Goal: Task Accomplishment & Management: Manage account settings

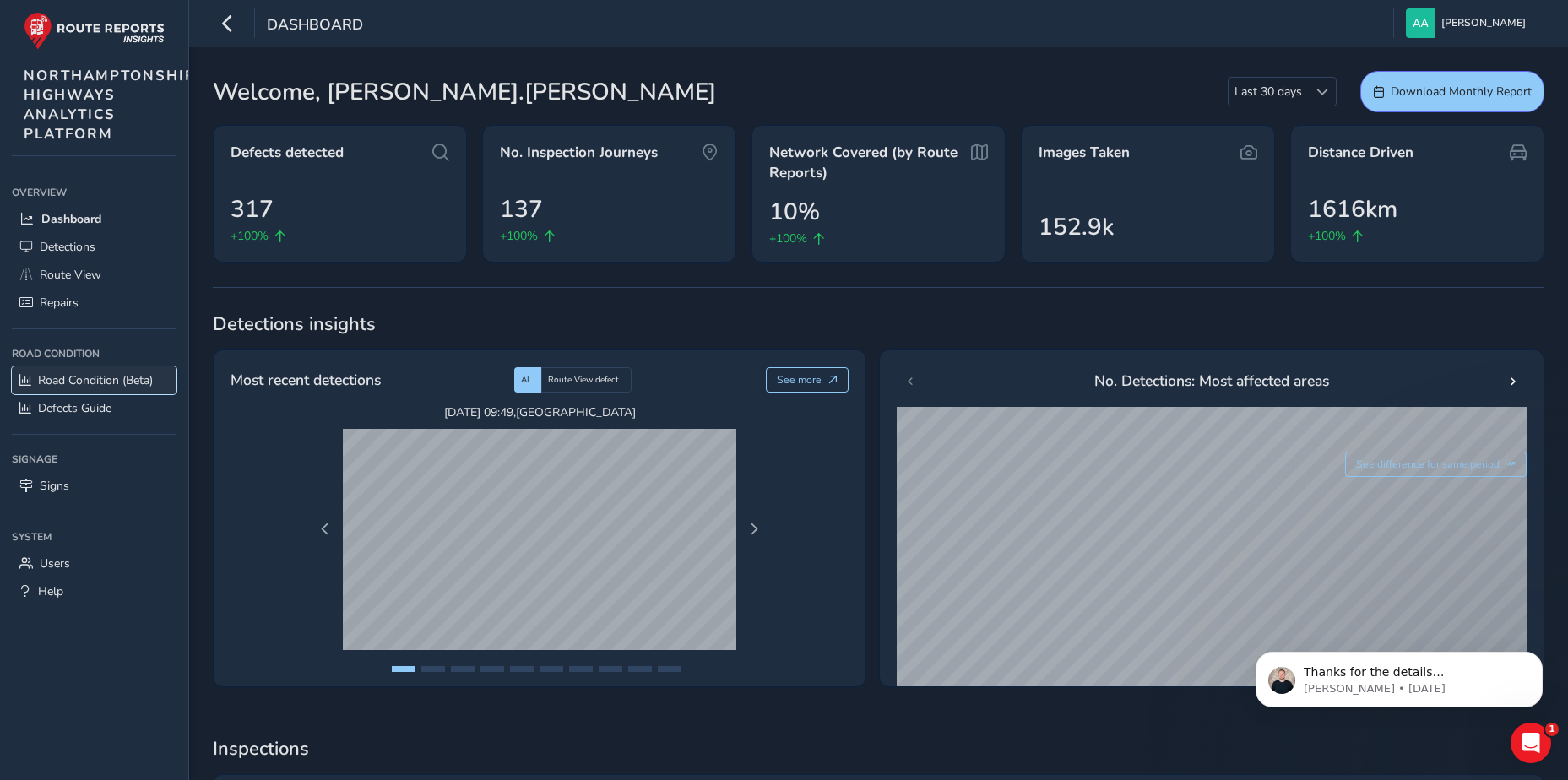
click at [114, 380] on span "Road Condition (Beta)" at bounding box center [95, 380] width 115 height 16
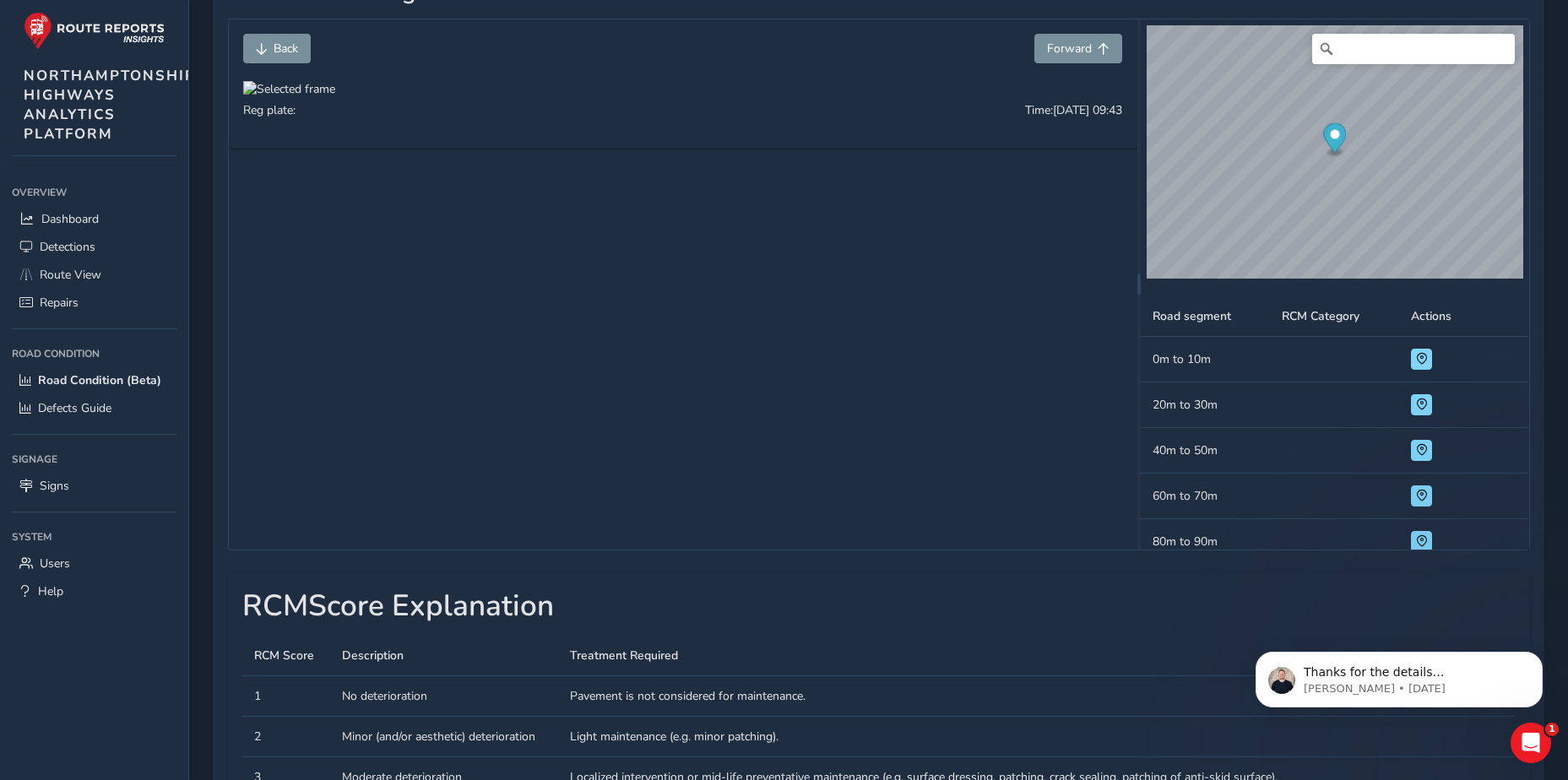
scroll to position [253, 0]
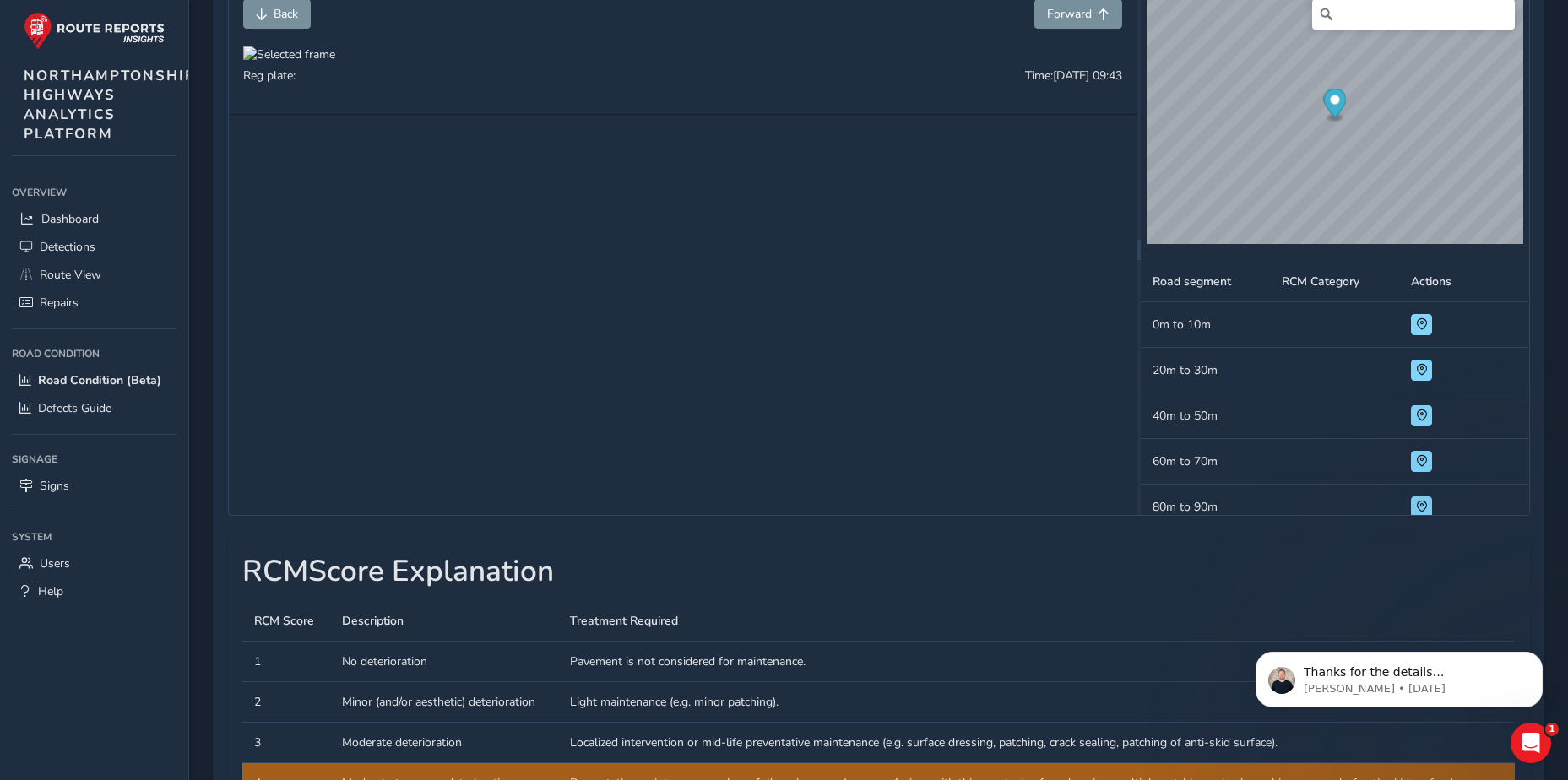
click at [335, 62] on div at bounding box center [289, 54] width 92 height 16
click at [944, 312] on img at bounding box center [460, 278] width 1621 height 911
click at [1091, 14] on span "Forward" at bounding box center [1070, 14] width 45 height 16
click at [1083, 12] on span "Forward" at bounding box center [1070, 14] width 45 height 16
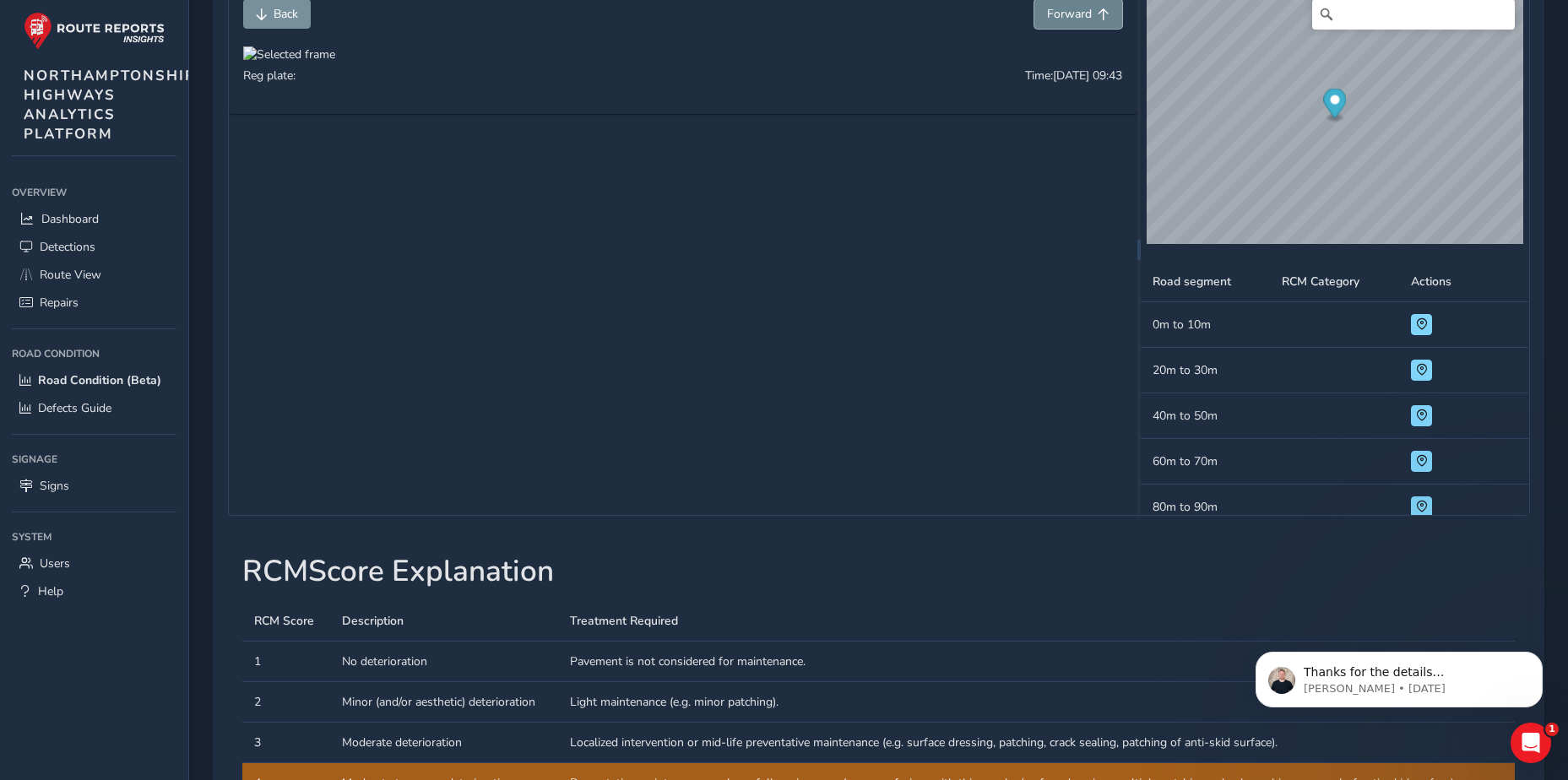
click at [1083, 12] on span "Forward" at bounding box center [1070, 14] width 45 height 16
click at [335, 62] on div at bounding box center [289, 54] width 92 height 16
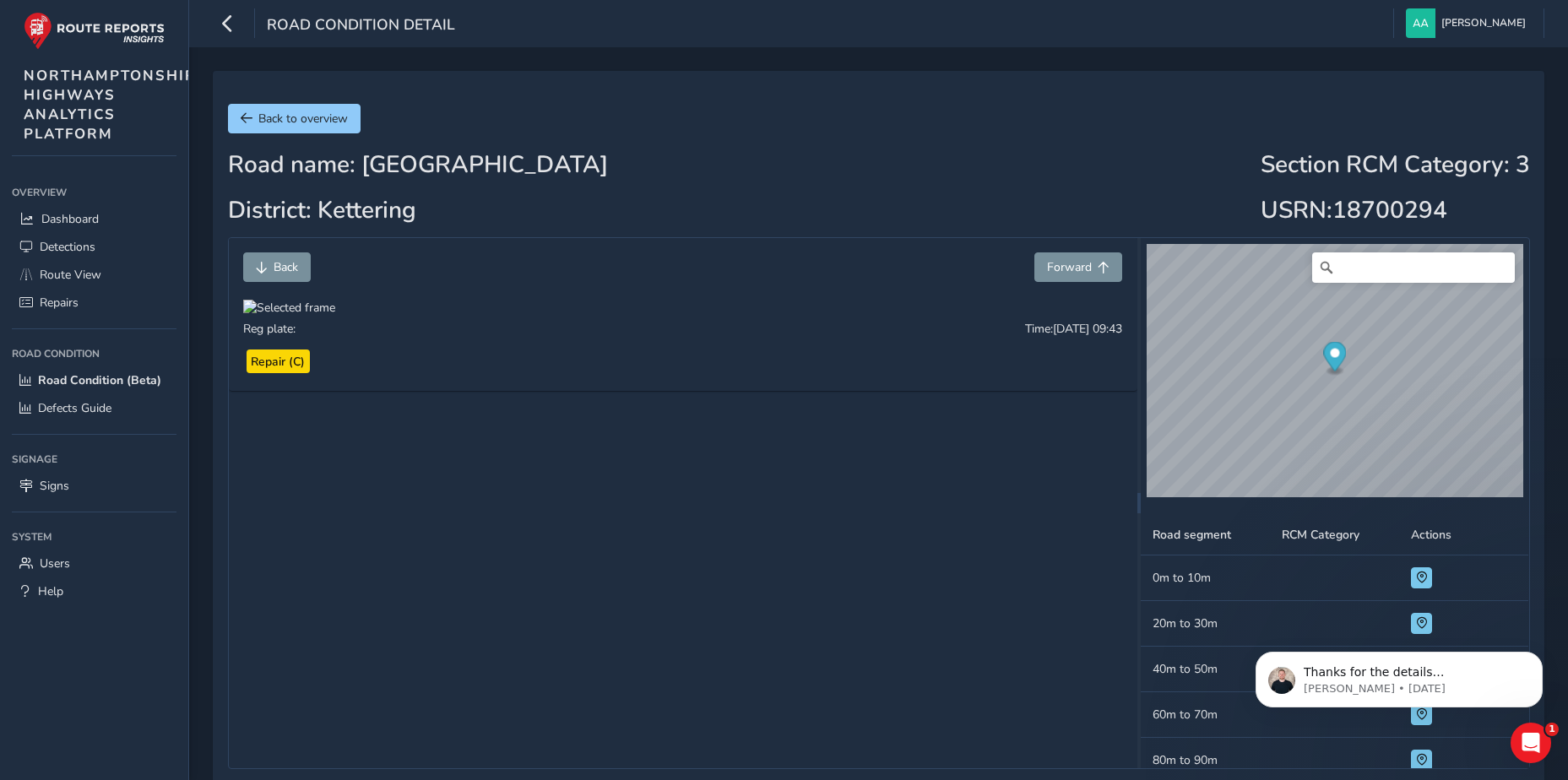
drag, startPoint x: 825, startPoint y: 502, endPoint x: 485, endPoint y: 474, distance: 341.2
click at [335, 315] on div at bounding box center [289, 308] width 92 height 16
click at [907, 600] on img at bounding box center [492, 502] width 1621 height 911
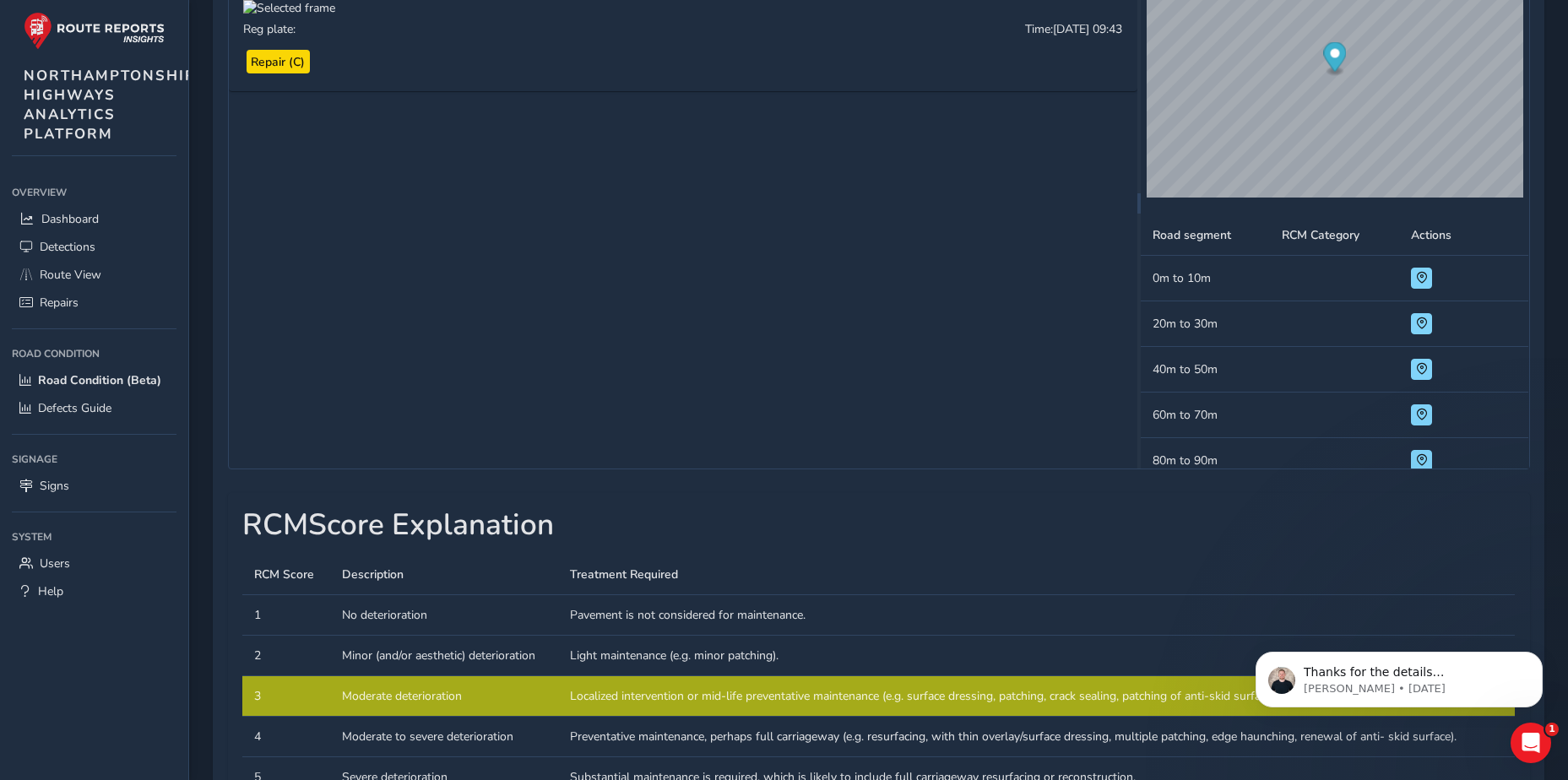
scroll to position [225, 0]
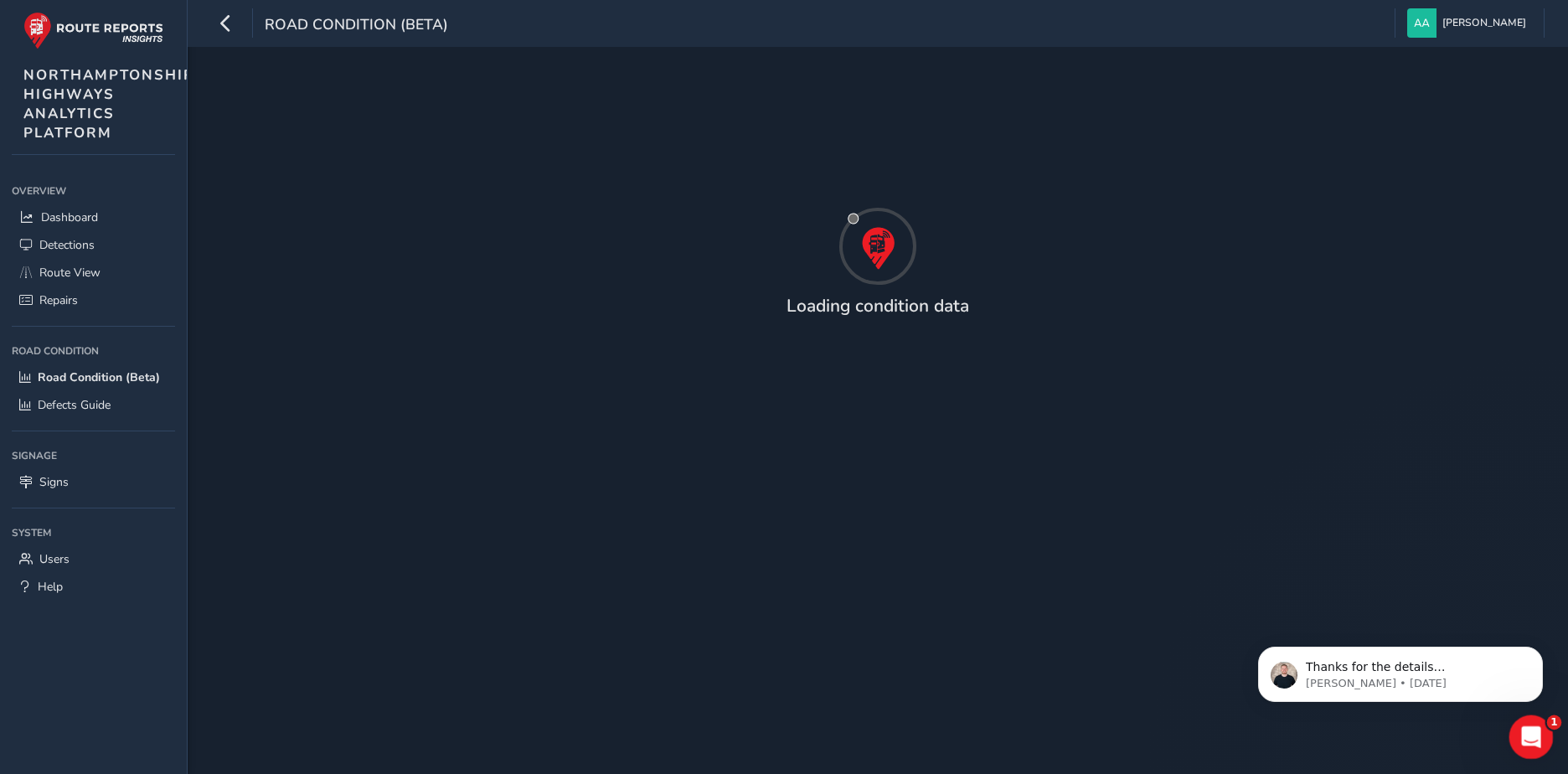
click at [1529, 733] on icon "Open Intercom Messenger" at bounding box center [1529, 735] width 27 height 27
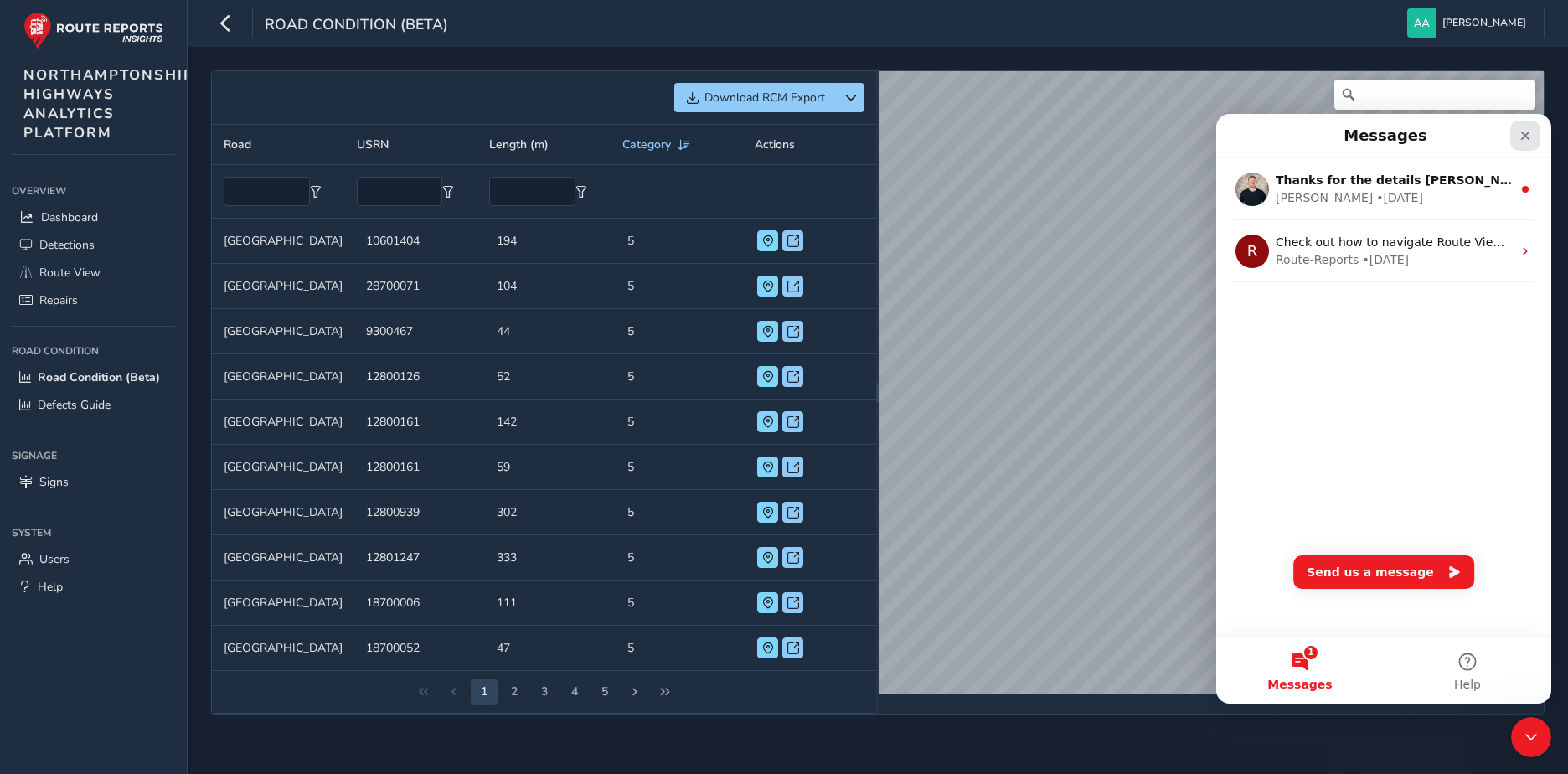
click at [1524, 130] on icon "Close" at bounding box center [1526, 135] width 14 height 14
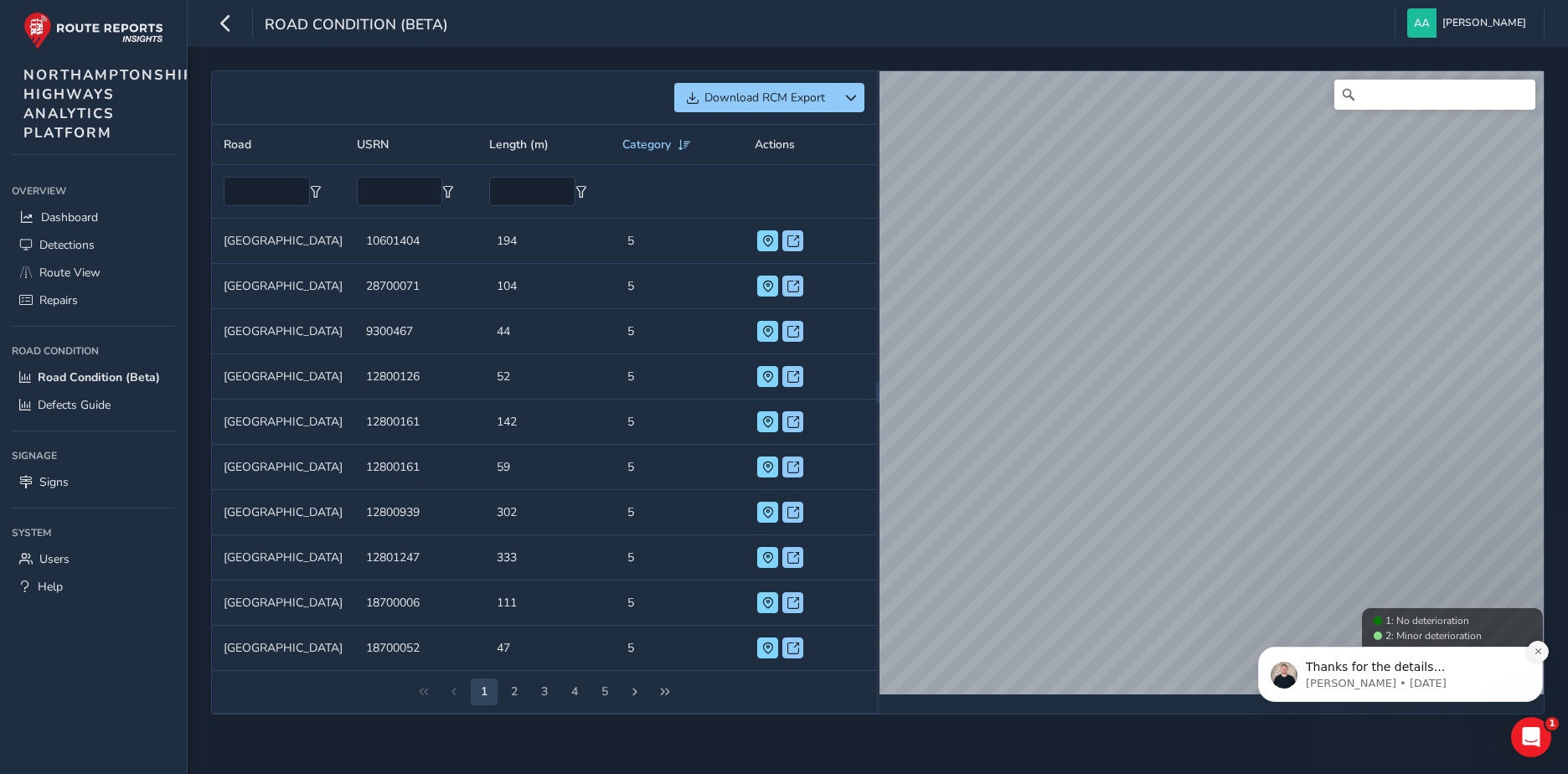
click at [1538, 651] on icon "Dismiss notification" at bounding box center [1538, 651] width 9 height 9
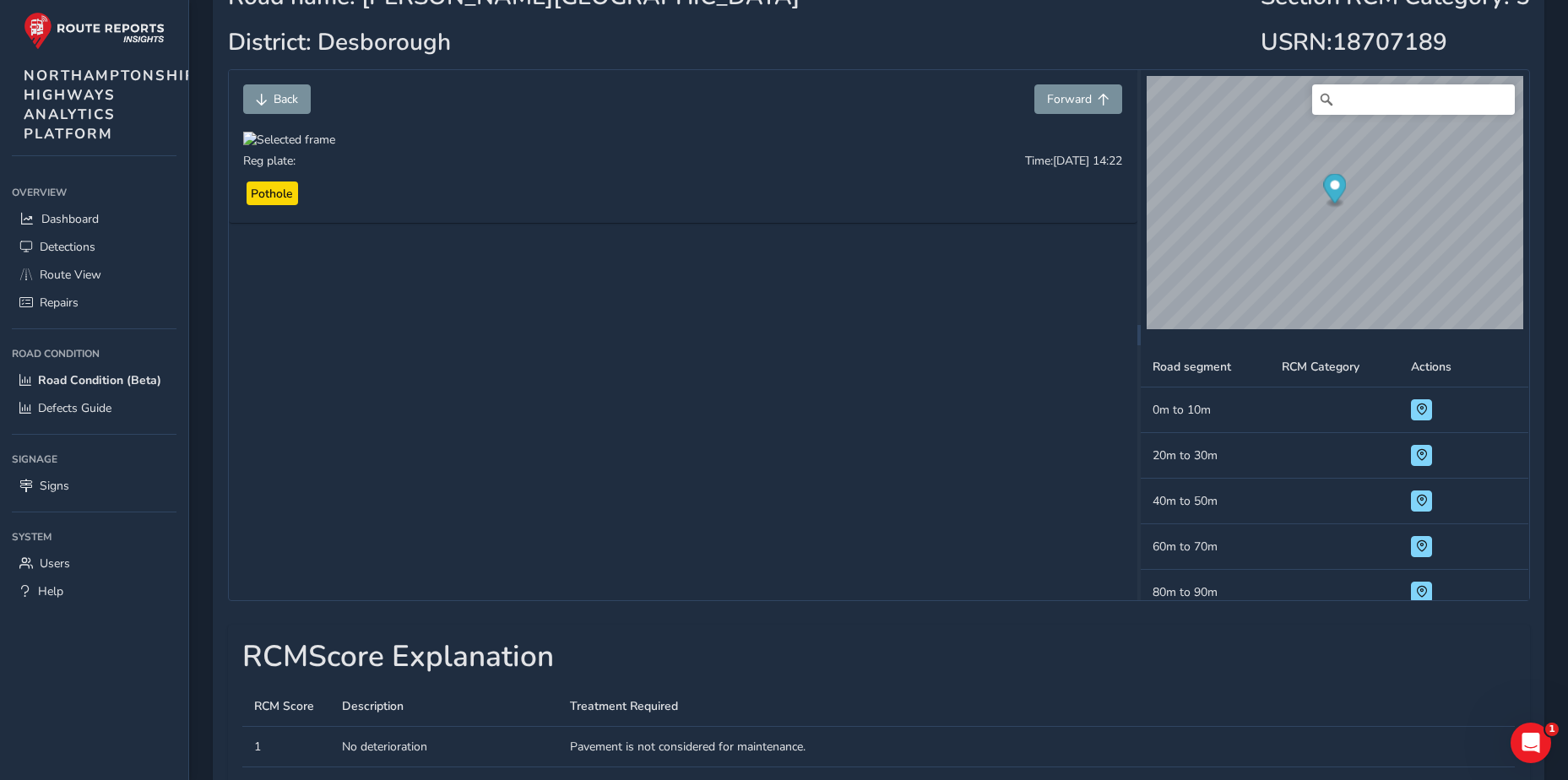
scroll to position [168, 0]
click at [335, 147] on div at bounding box center [289, 138] width 92 height 16
click at [828, 359] on img at bounding box center [560, 394] width 1621 height 911
click at [335, 147] on div at bounding box center [289, 138] width 92 height 16
click at [634, 416] on img at bounding box center [723, 346] width 1621 height 911
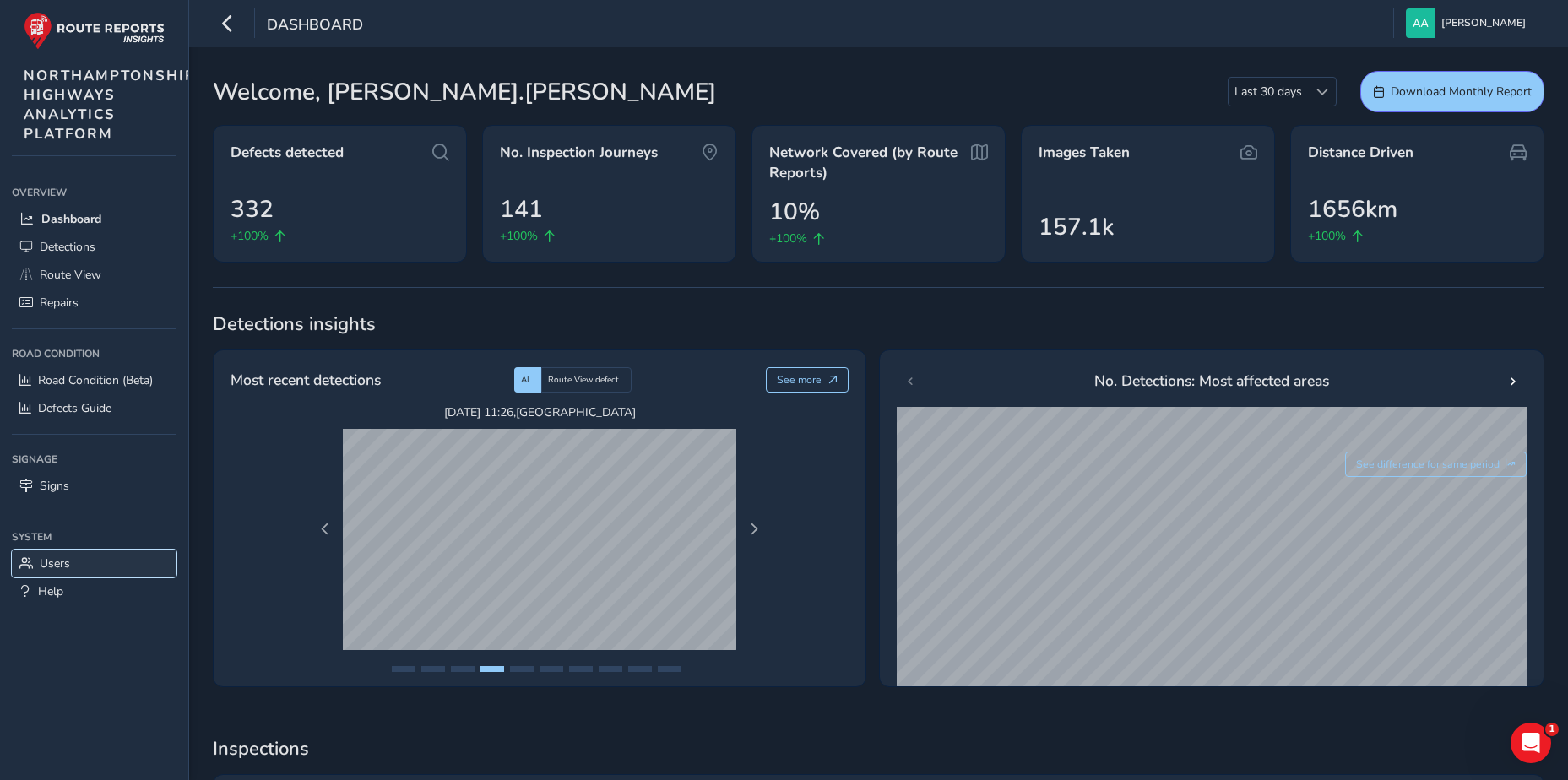
click at [47, 567] on span "Users" at bounding box center [54, 563] width 30 height 16
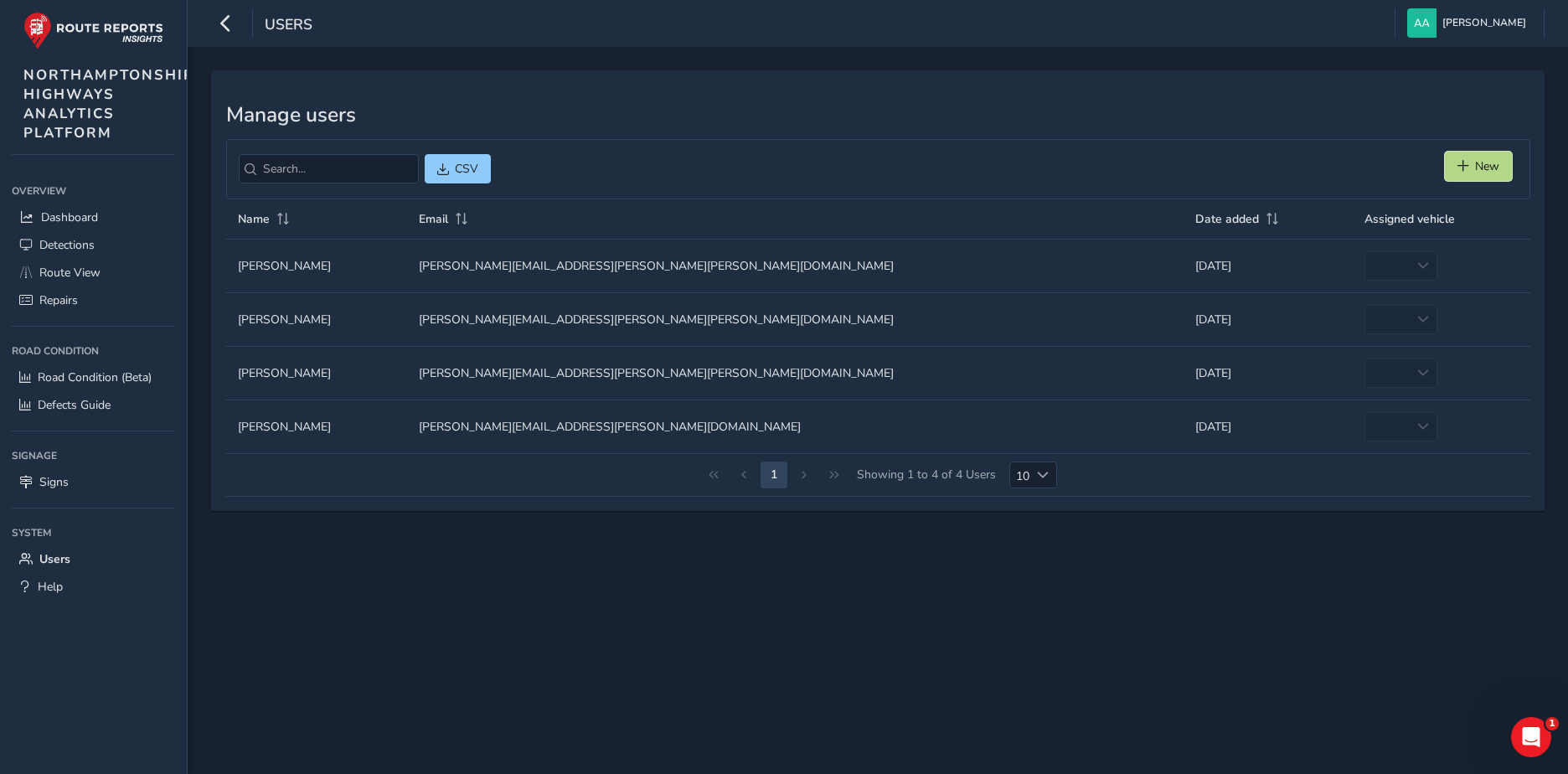
click at [1472, 163] on button "New" at bounding box center [1479, 166] width 67 height 29
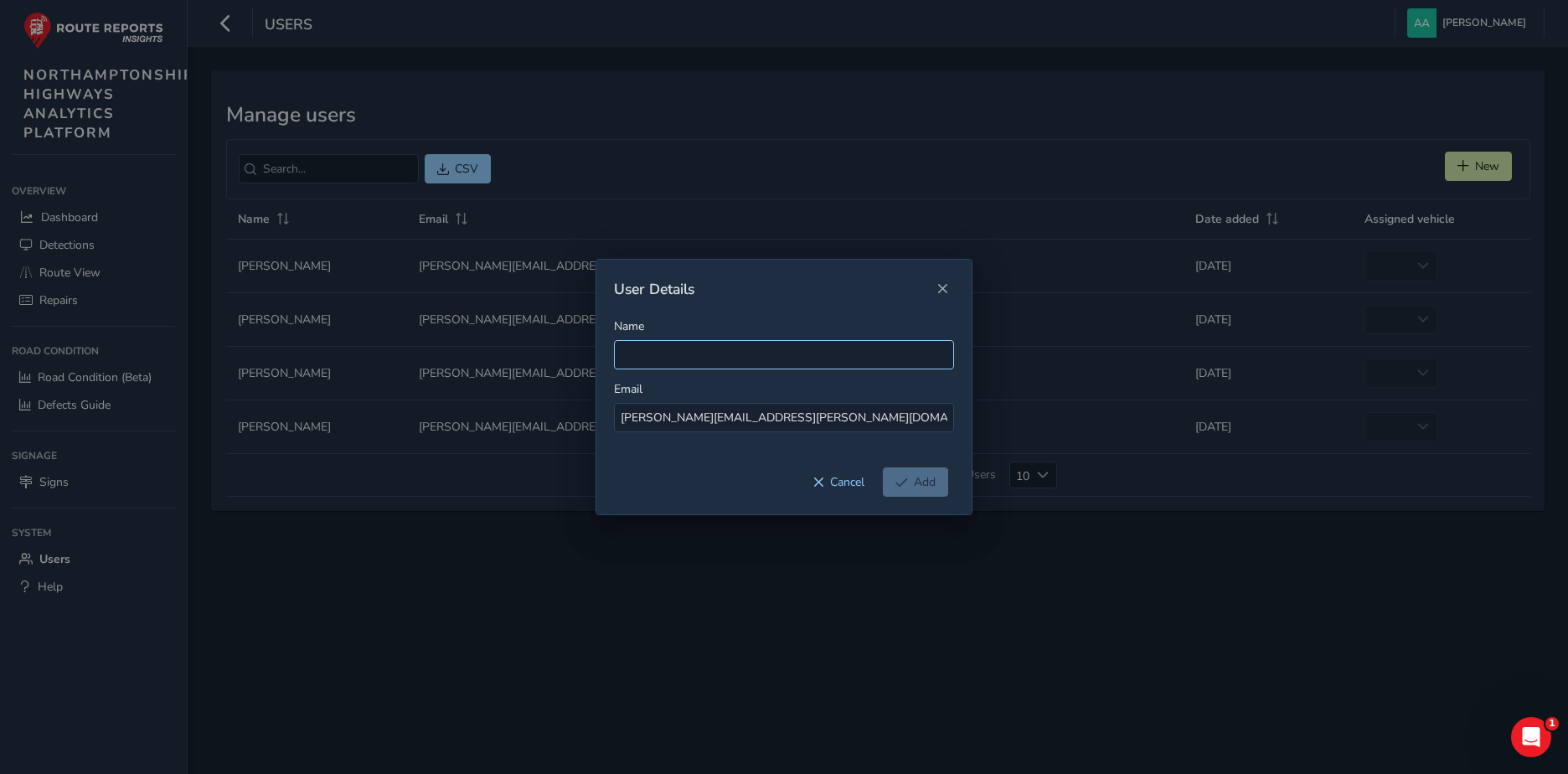
type input "[PERSON_NAME][EMAIL_ADDRESS][PERSON_NAME][DOMAIN_NAME]"
click at [693, 350] on input "Name" at bounding box center [784, 355] width 340 height 29
paste input "[PERSON_NAME][EMAIL_ADDRESS][PERSON_NAME][DOMAIN_NAME]"
type input "[PERSON_NAME]"
click at [916, 486] on span "Add" at bounding box center [924, 482] width 21 height 16
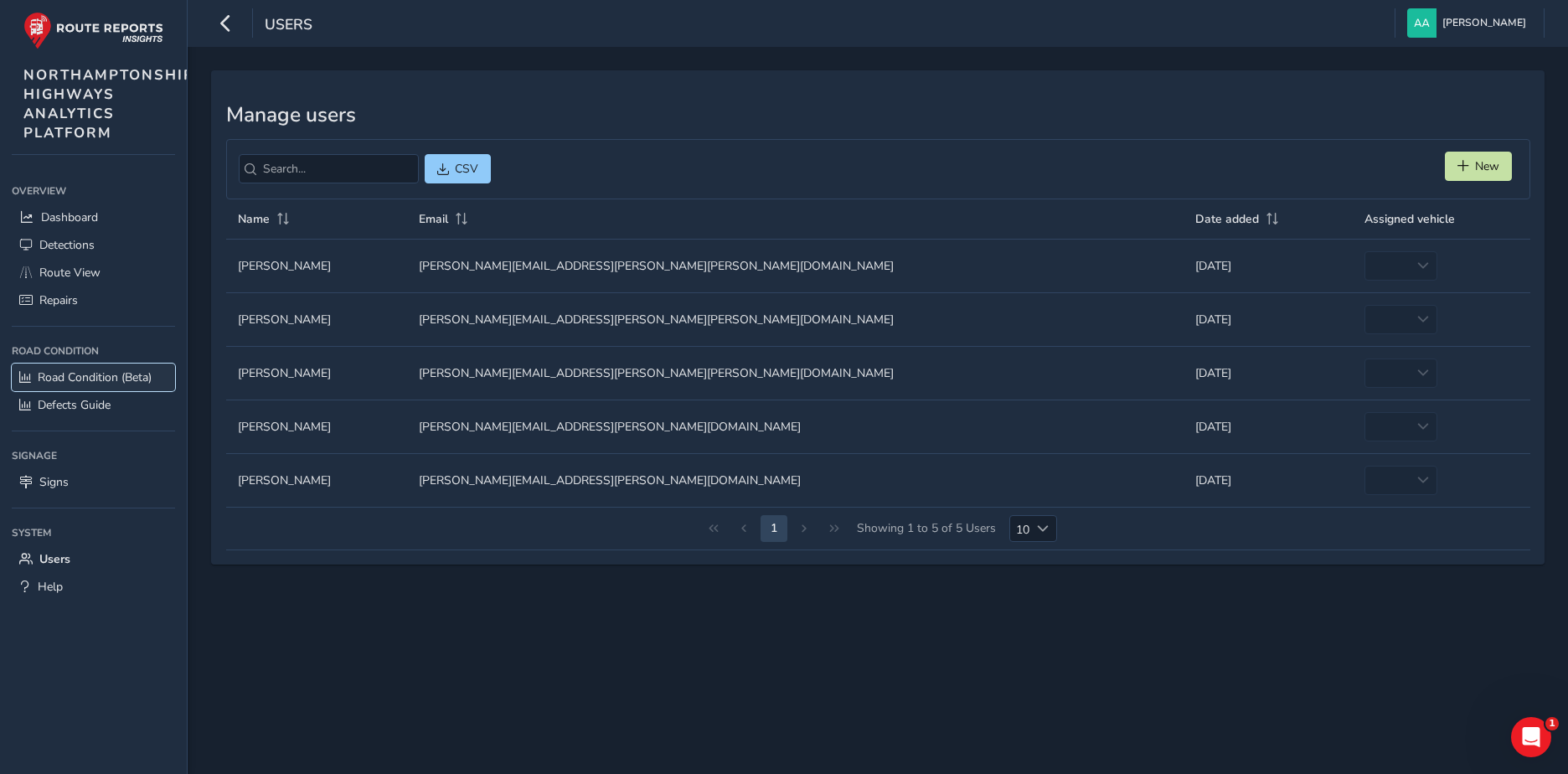
click at [57, 372] on span "Road Condition (Beta)" at bounding box center [94, 377] width 114 height 16
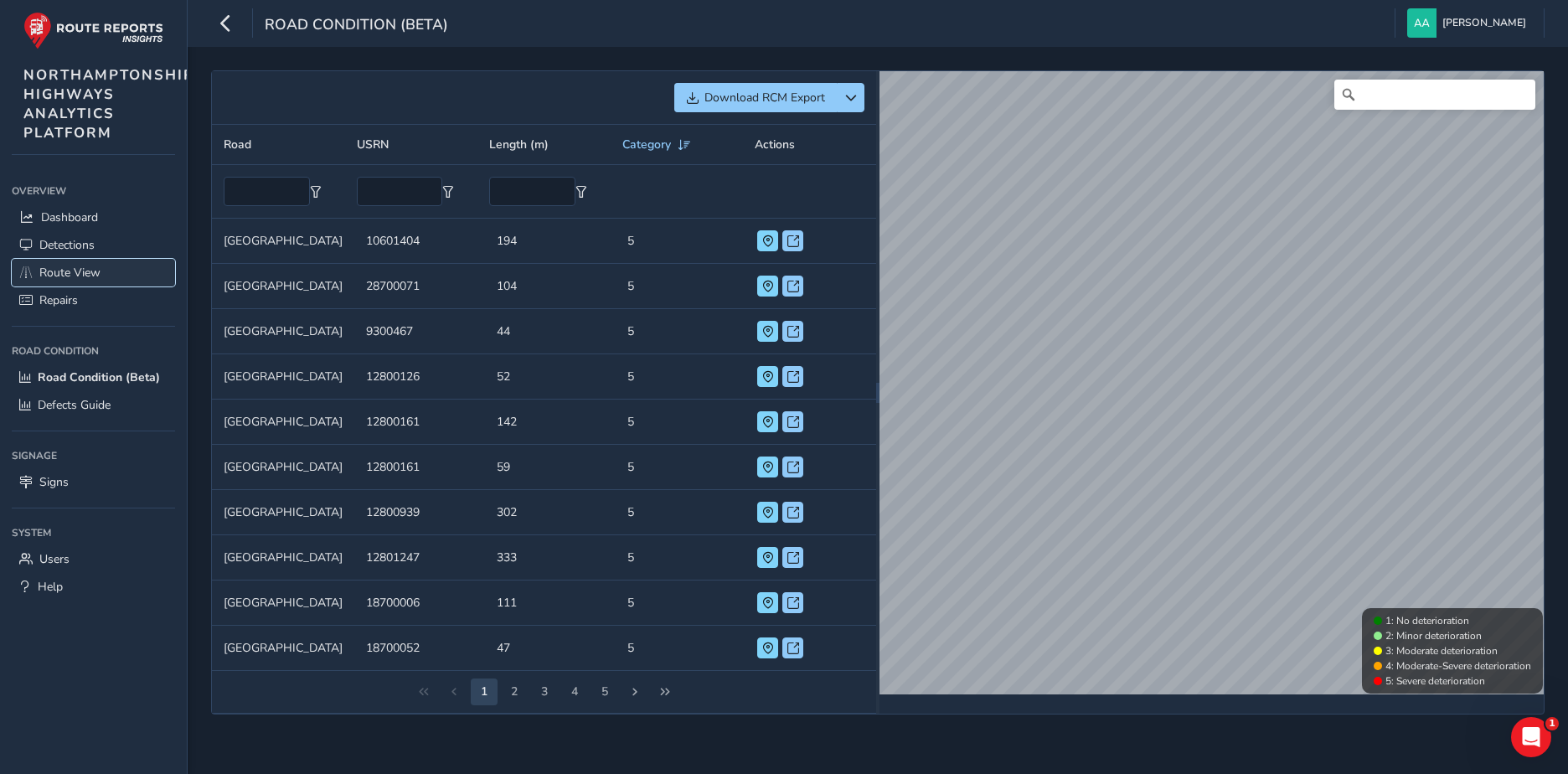
click at [68, 273] on span "Route View" at bounding box center [69, 273] width 61 height 16
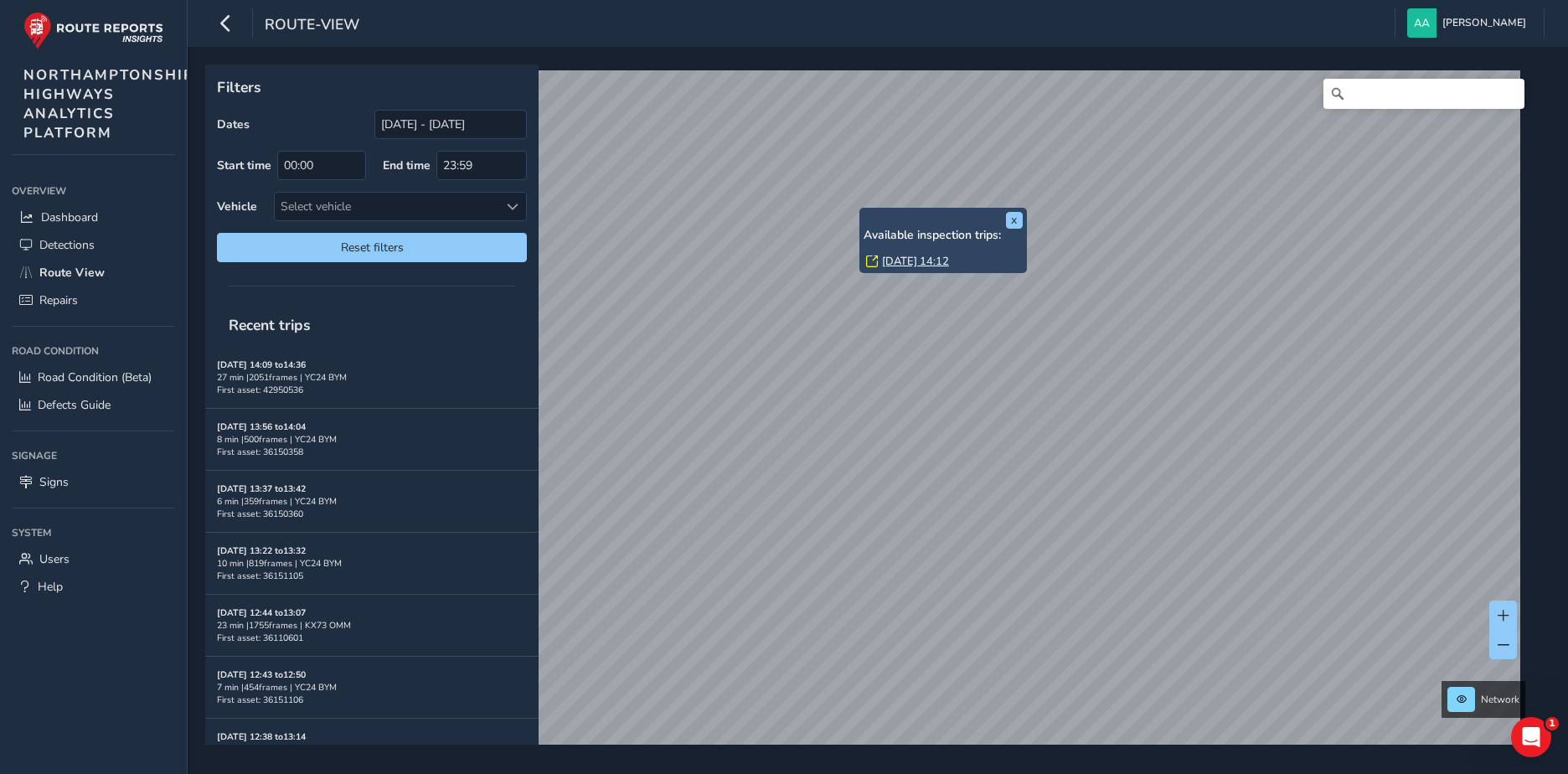
click at [935, 261] on link "Thu, 28 Aug, 14:12" at bounding box center [916, 261] width 67 height 15
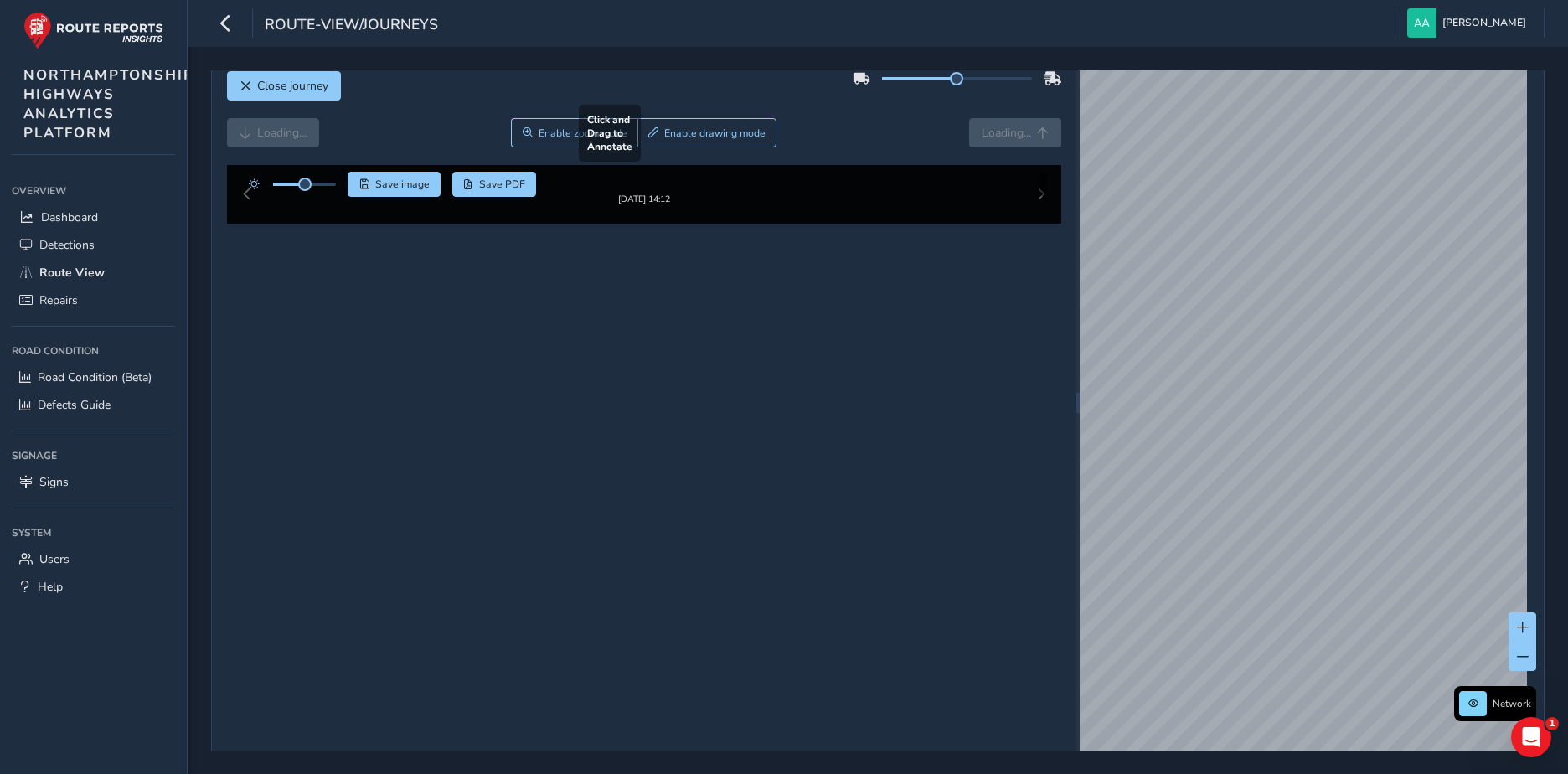
scroll to position [27, 0]
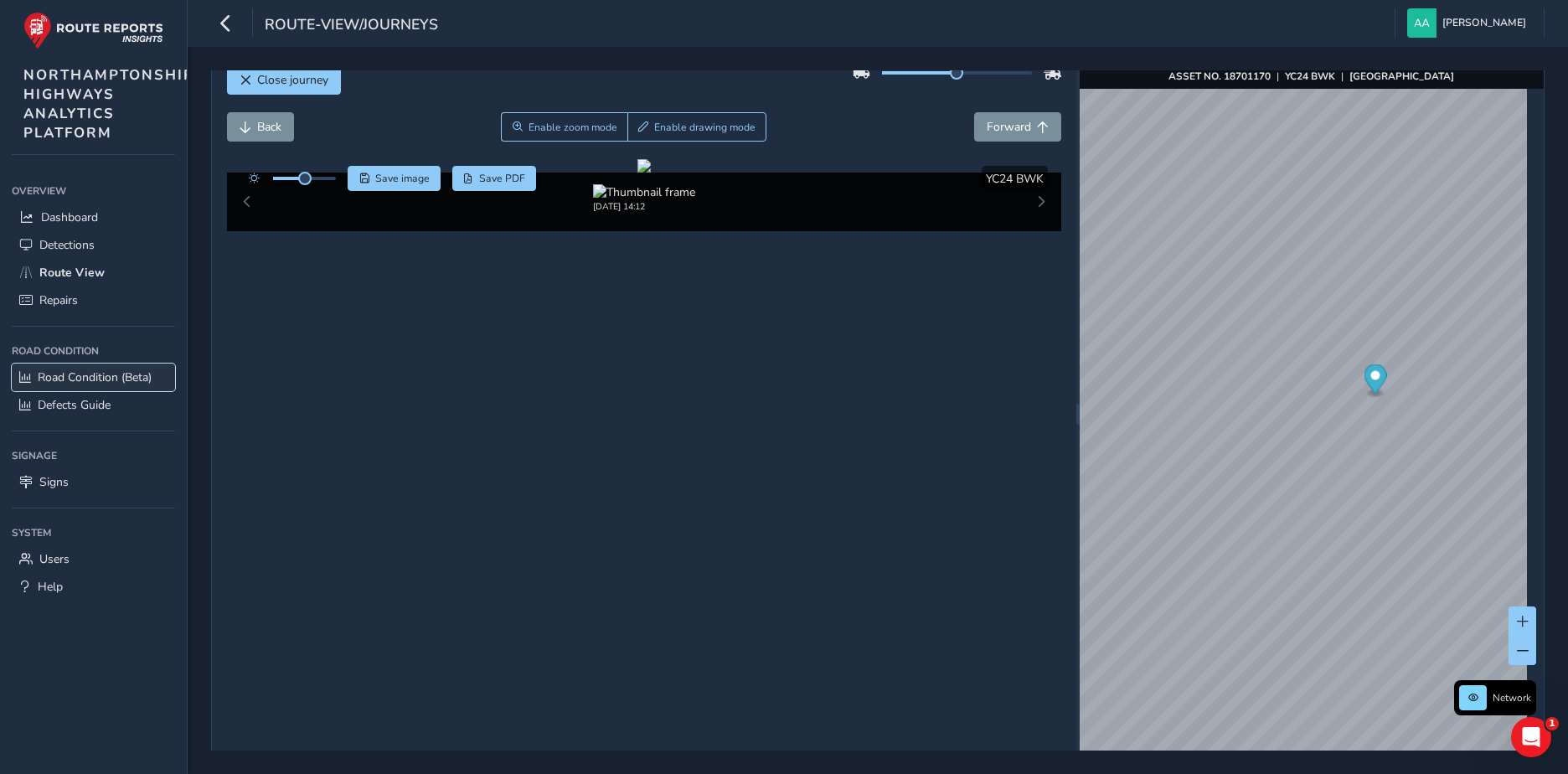
click at [97, 374] on span "Road Condition (Beta)" at bounding box center [94, 377] width 114 height 16
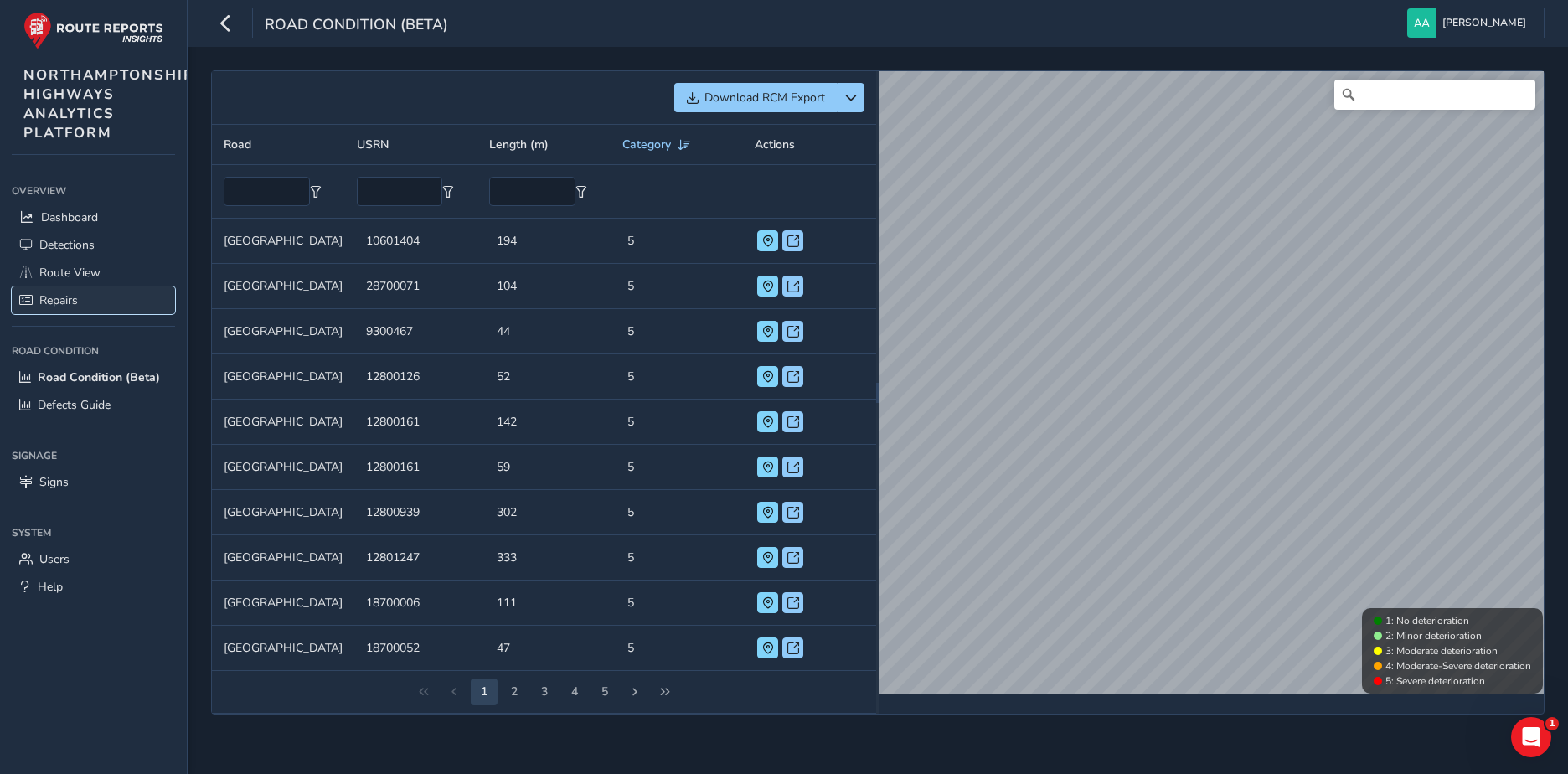
click at [60, 303] on span "Repairs" at bounding box center [58, 300] width 39 height 16
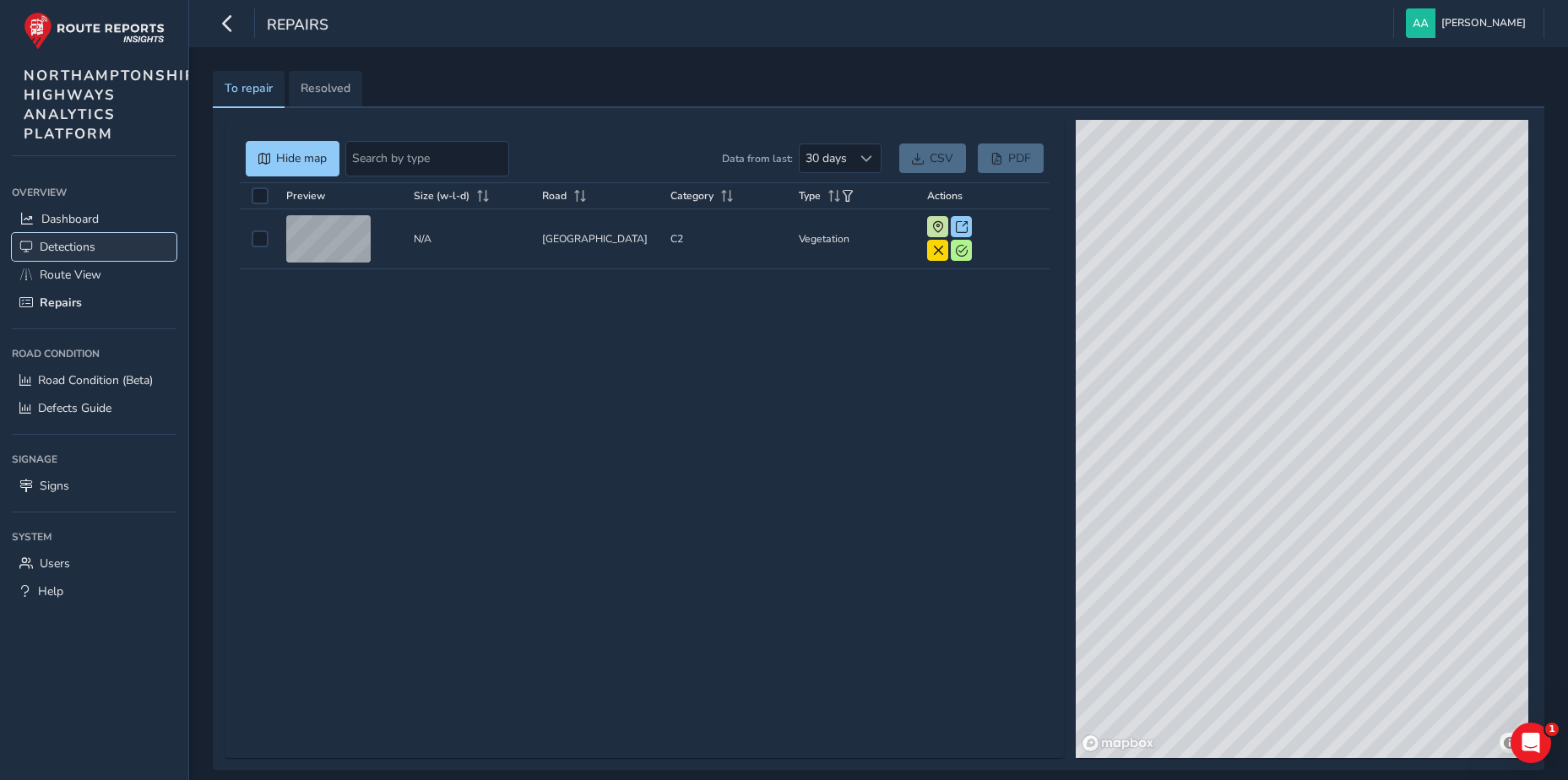
click at [74, 248] on span "Detections" at bounding box center [67, 247] width 55 height 16
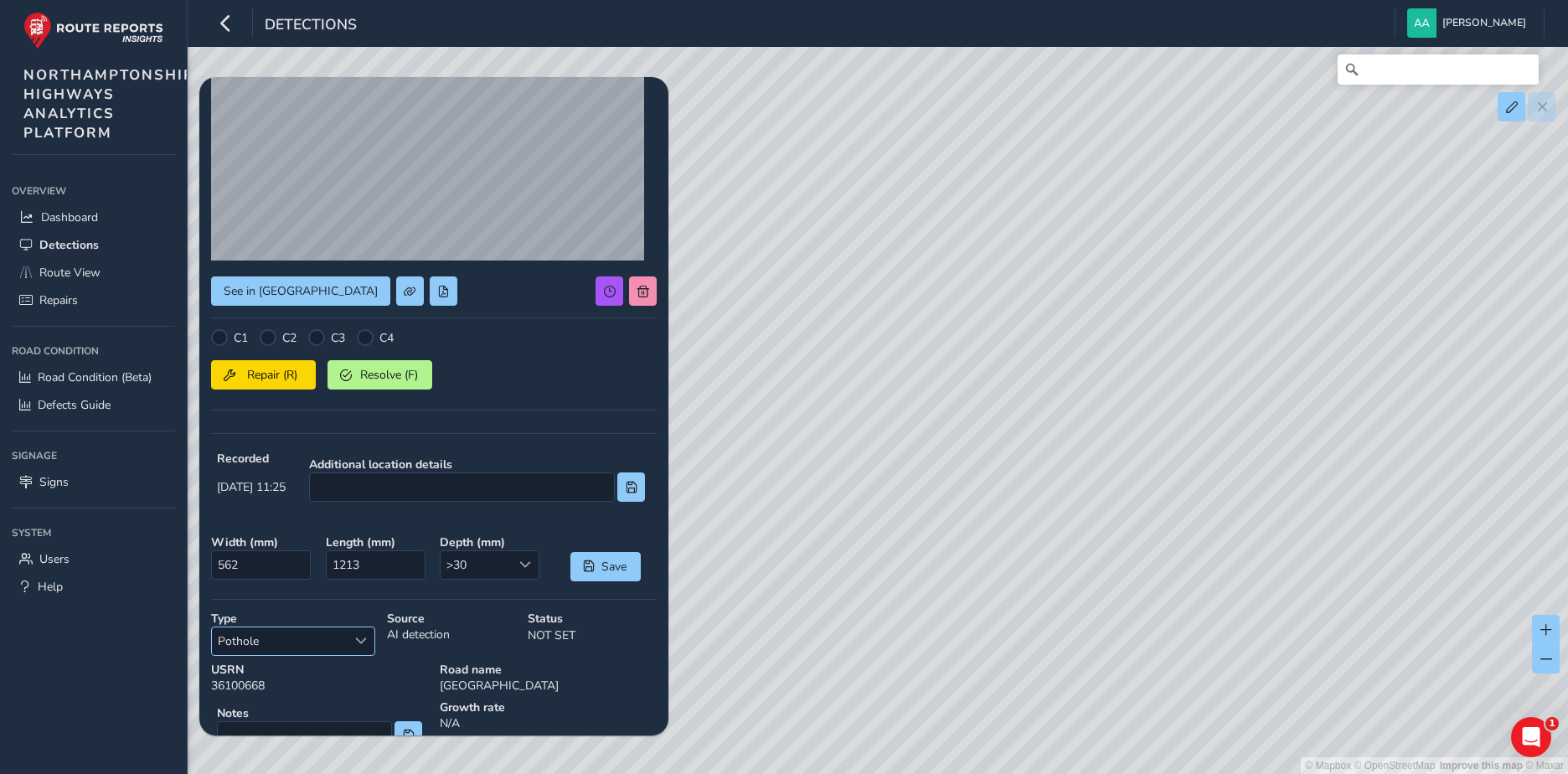
scroll to position [167, 0]
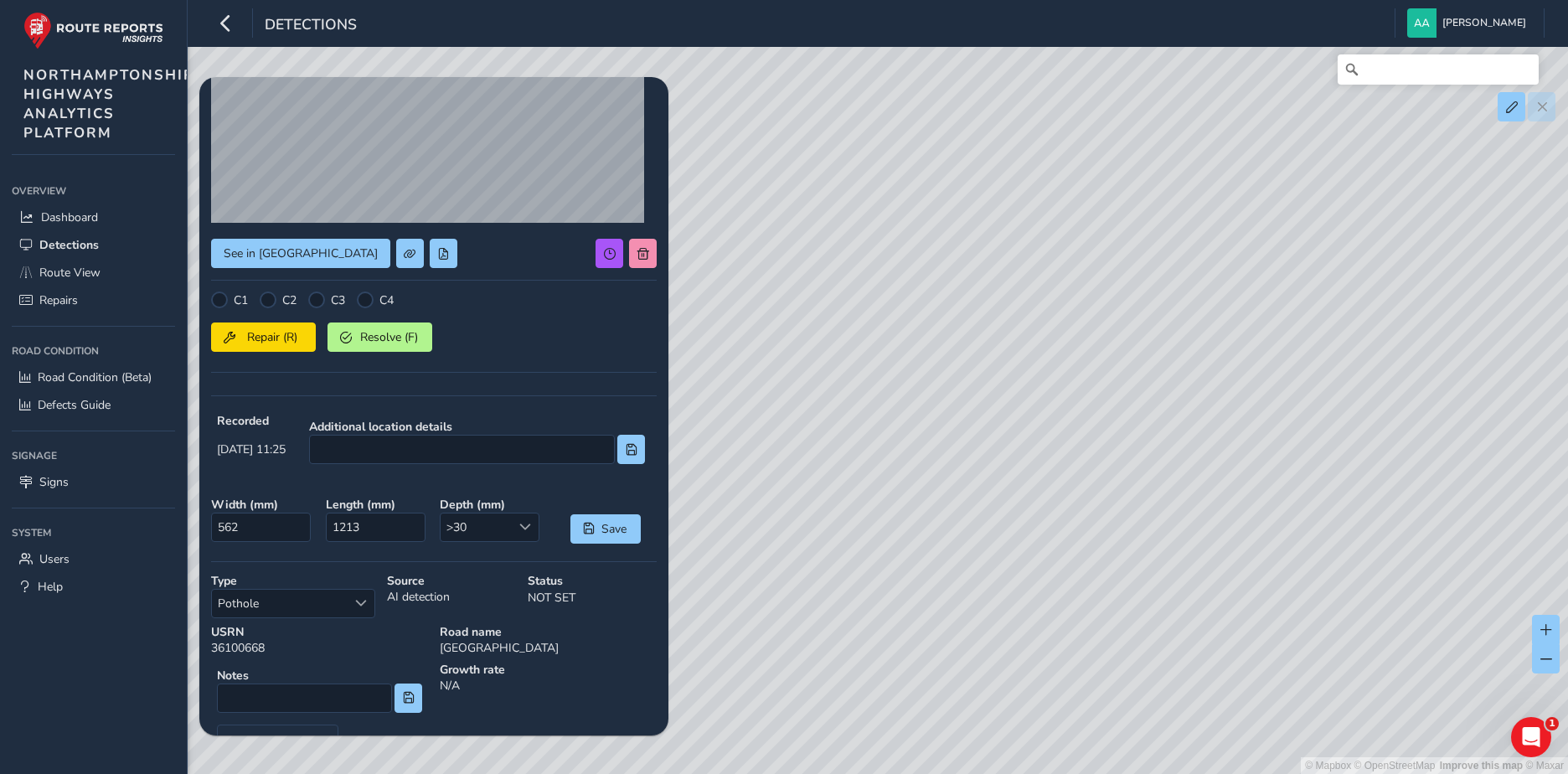
click at [770, 360] on div "© Mapbox © OpenStreetMap Improve this map © Maxar" at bounding box center [784, 387] width 1568 height 774
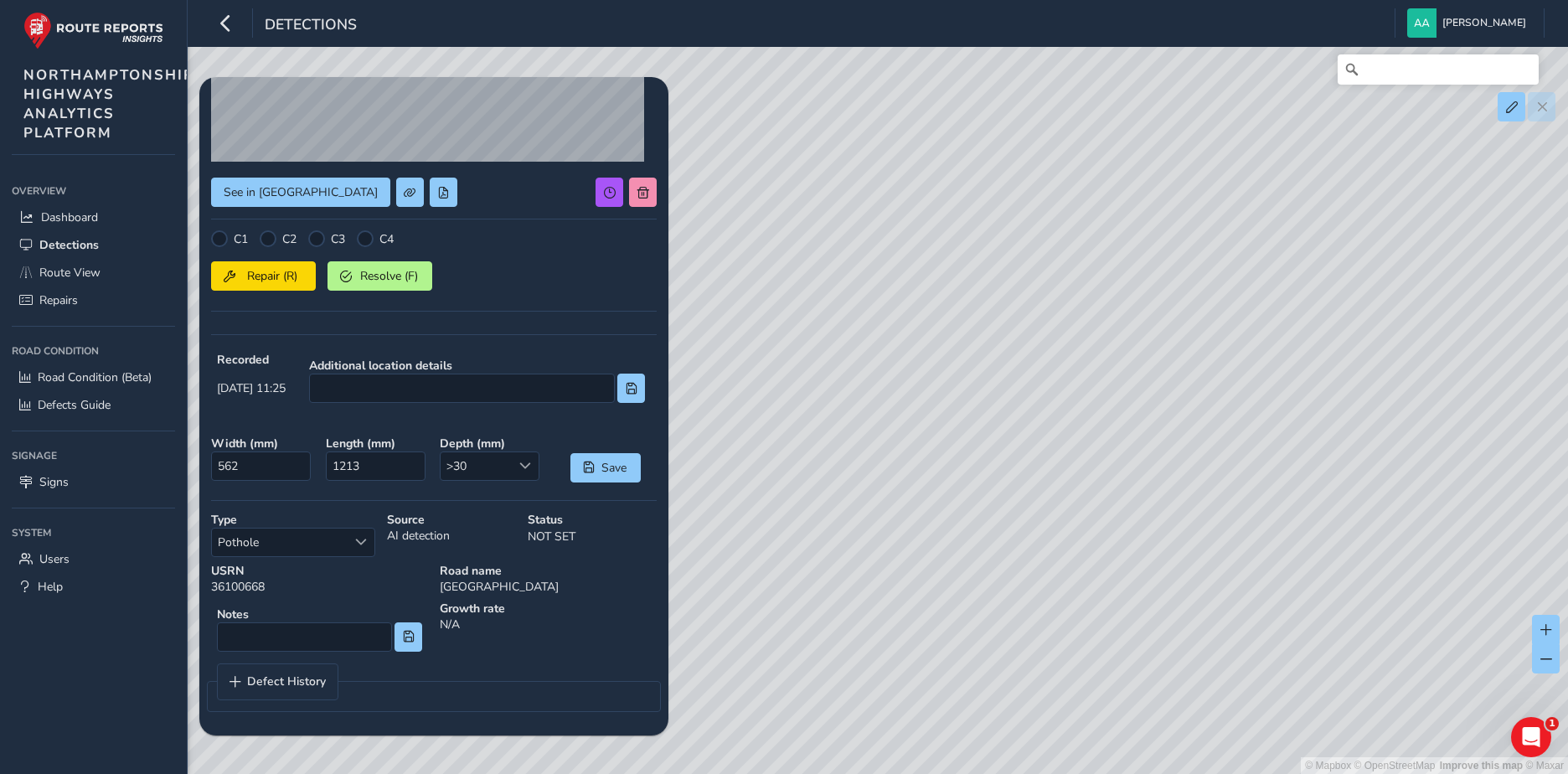
scroll to position [0, 0]
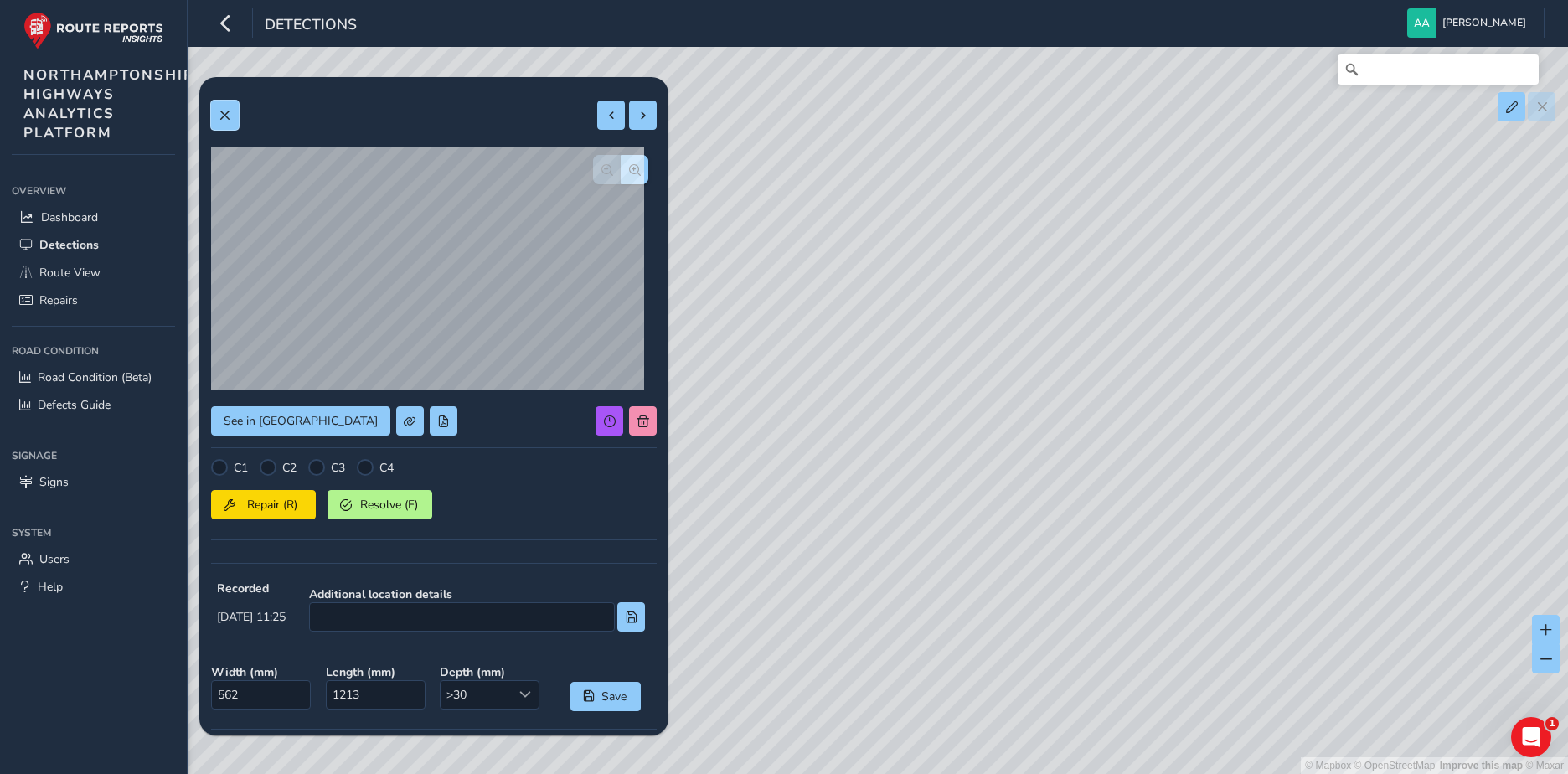
click at [219, 110] on span at bounding box center [225, 116] width 12 height 12
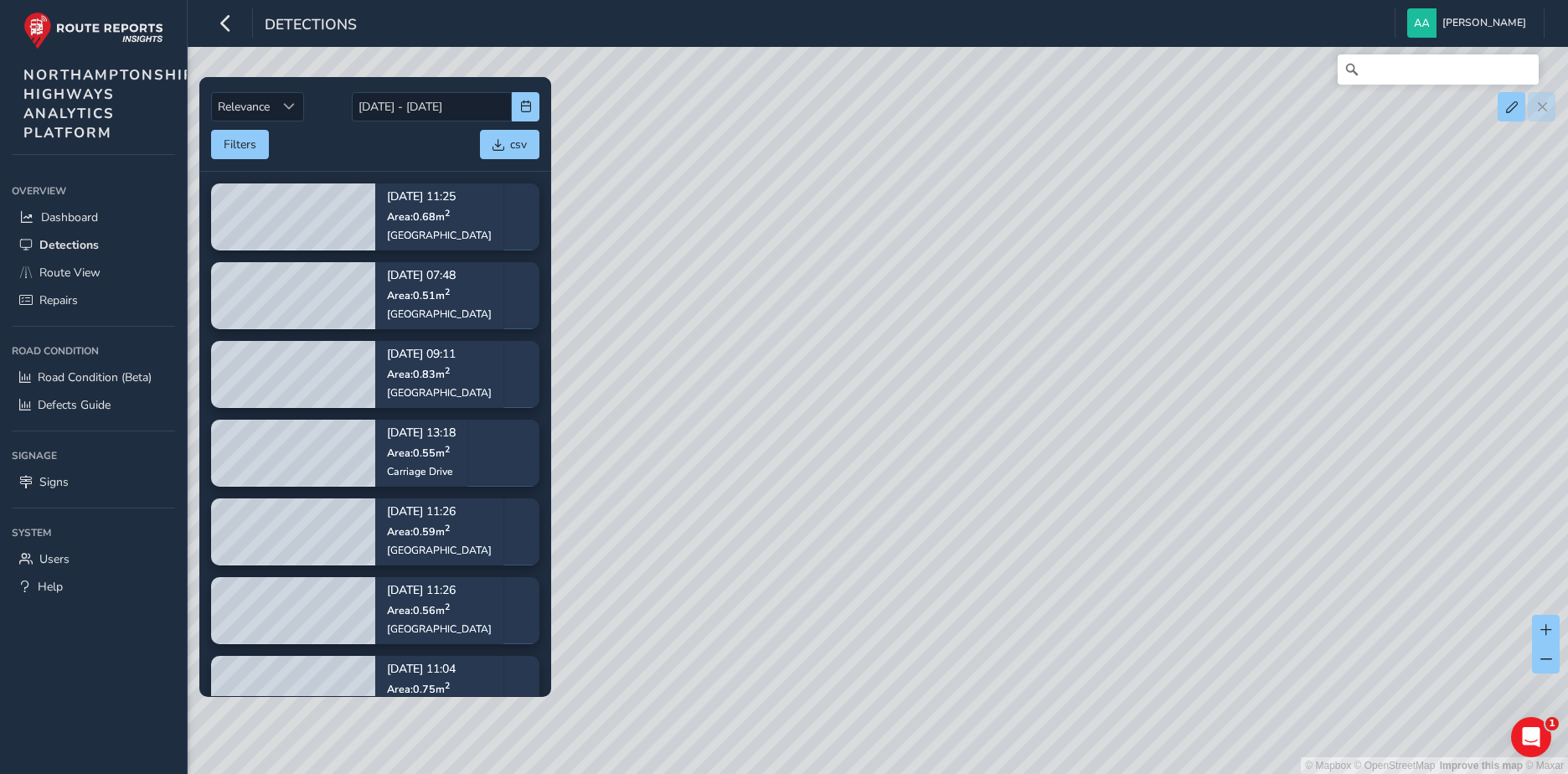
drag, startPoint x: 1067, startPoint y: 225, endPoint x: 803, endPoint y: 504, distance: 384.1
click at [803, 504] on div "© Mapbox © OpenStreetMap Improve this map © Maxar" at bounding box center [784, 387] width 1568 height 774
drag, startPoint x: 930, startPoint y: 421, endPoint x: 904, endPoint y: 493, distance: 76.6
click at [904, 493] on div "© Mapbox © OpenStreetMap Improve this map © Maxar" at bounding box center [784, 387] width 1568 height 774
click at [114, 375] on span "Road Condition (Beta)" at bounding box center [94, 377] width 114 height 16
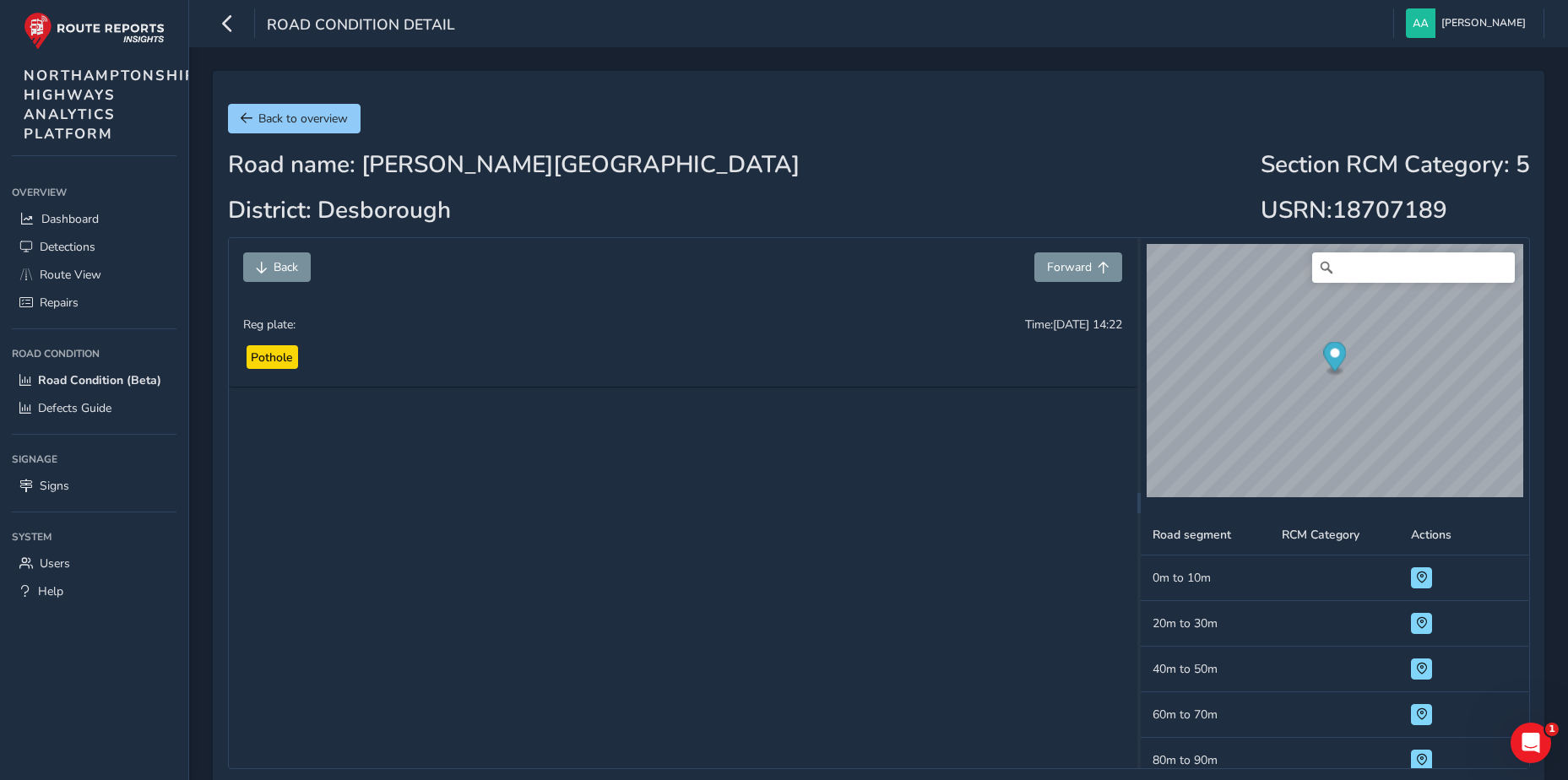
scroll to position [253, 0]
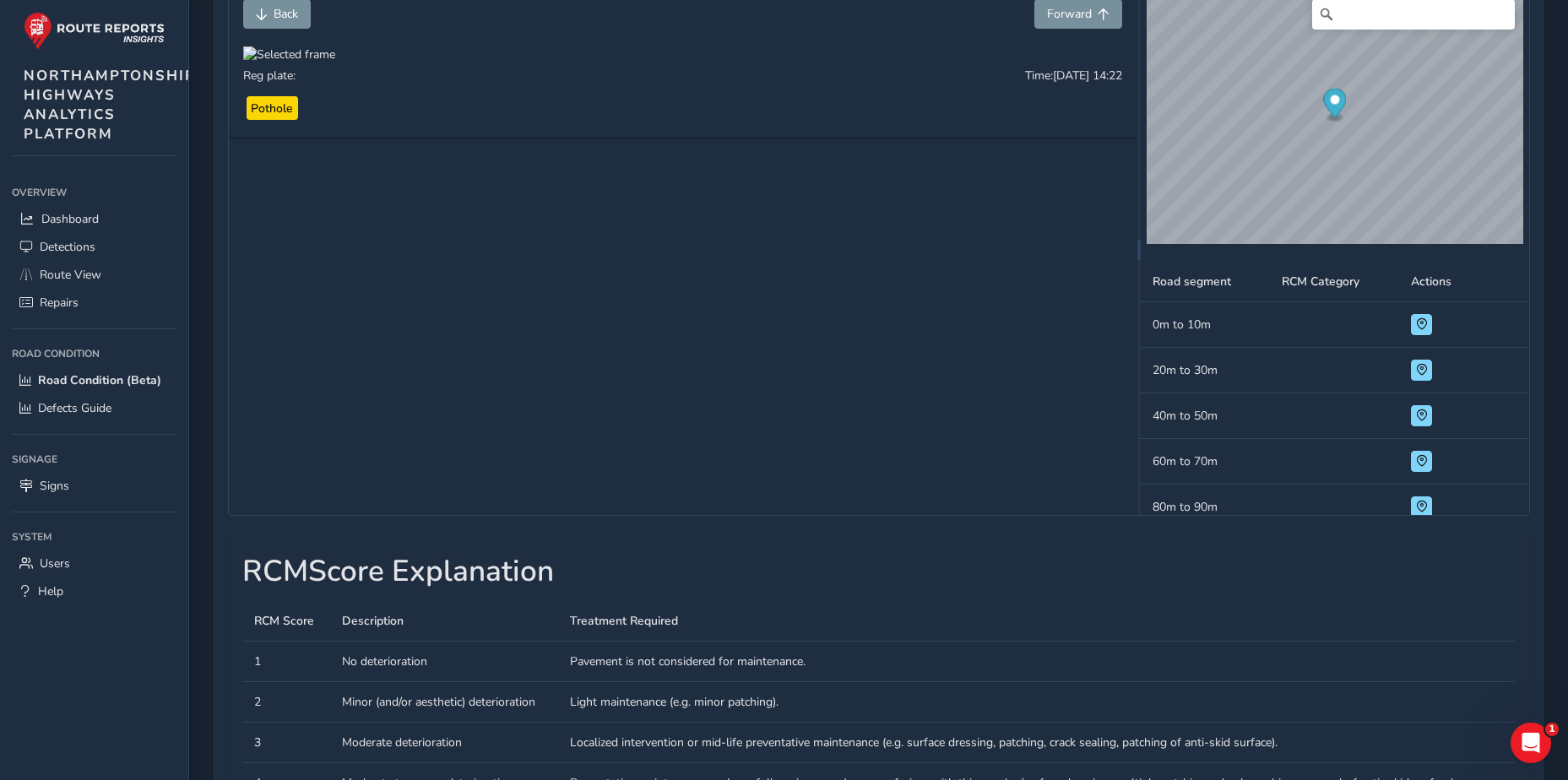
click at [335, 62] on div at bounding box center [289, 54] width 92 height 16
click at [616, 349] on img at bounding box center [739, 247] width 1621 height 911
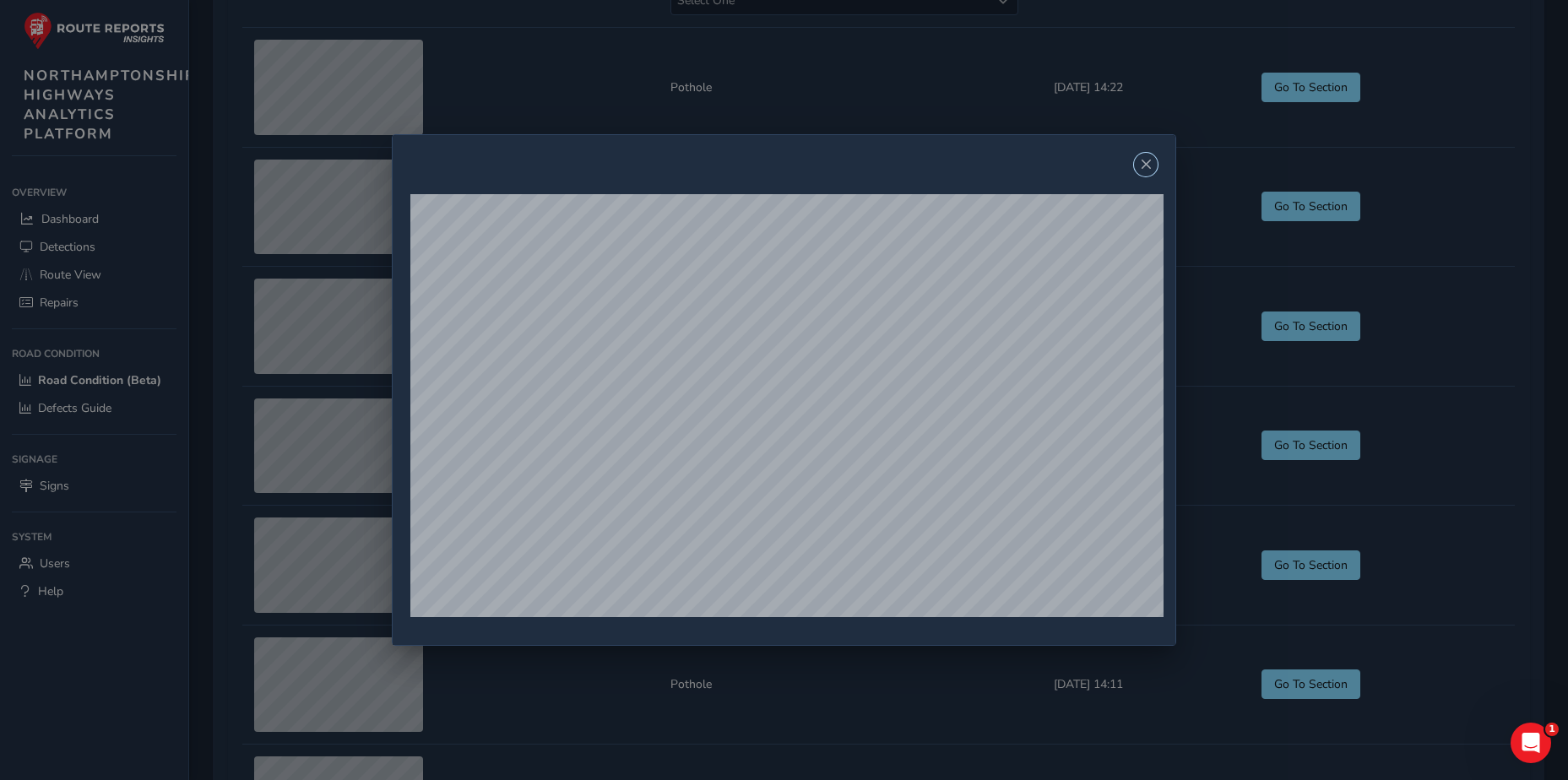
scroll to position [1266, 0]
click at [1148, 162] on span "Close" at bounding box center [1146, 165] width 12 height 12
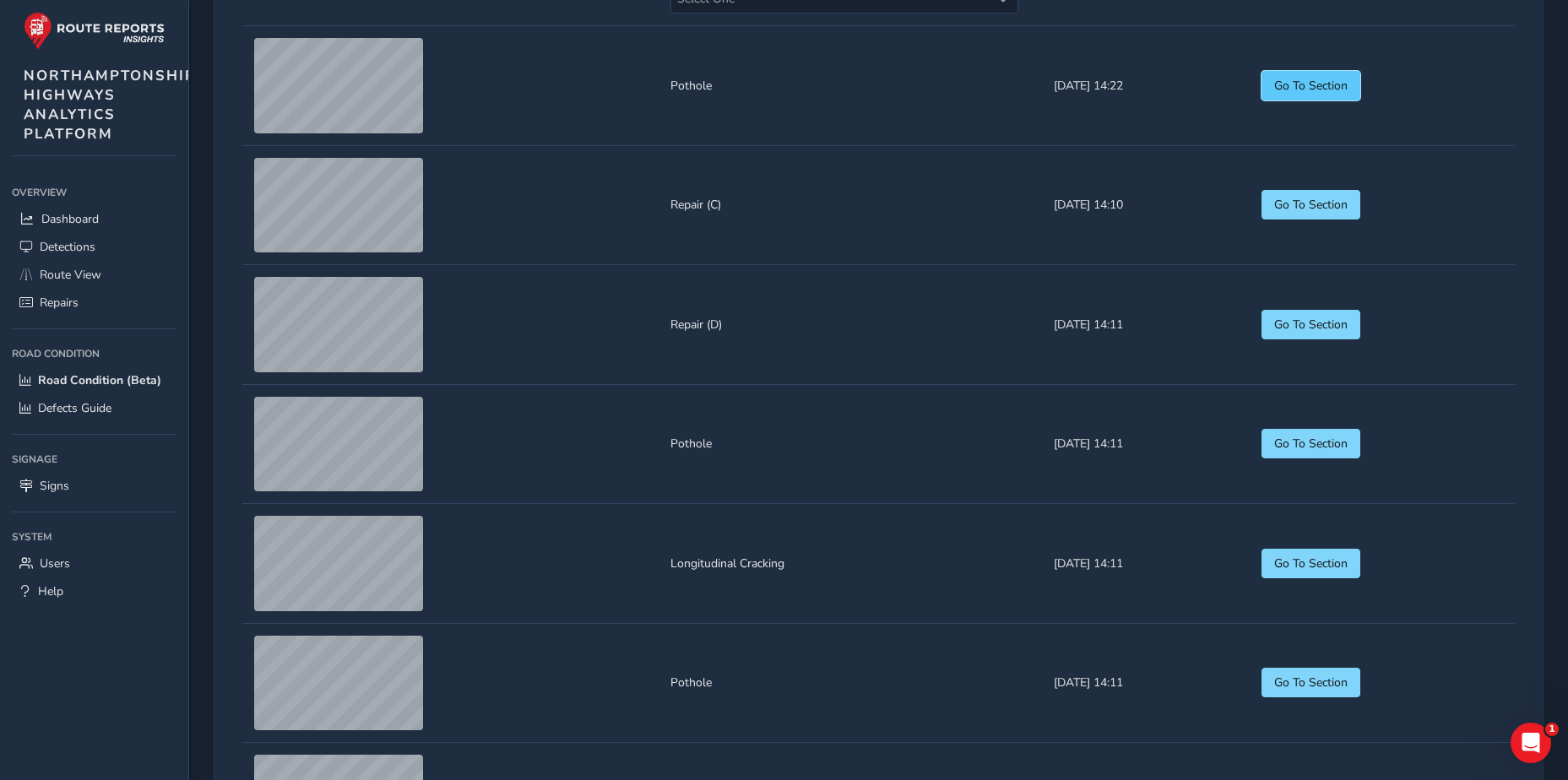
click at [1345, 100] on button "Go To Section" at bounding box center [1311, 86] width 98 height 29
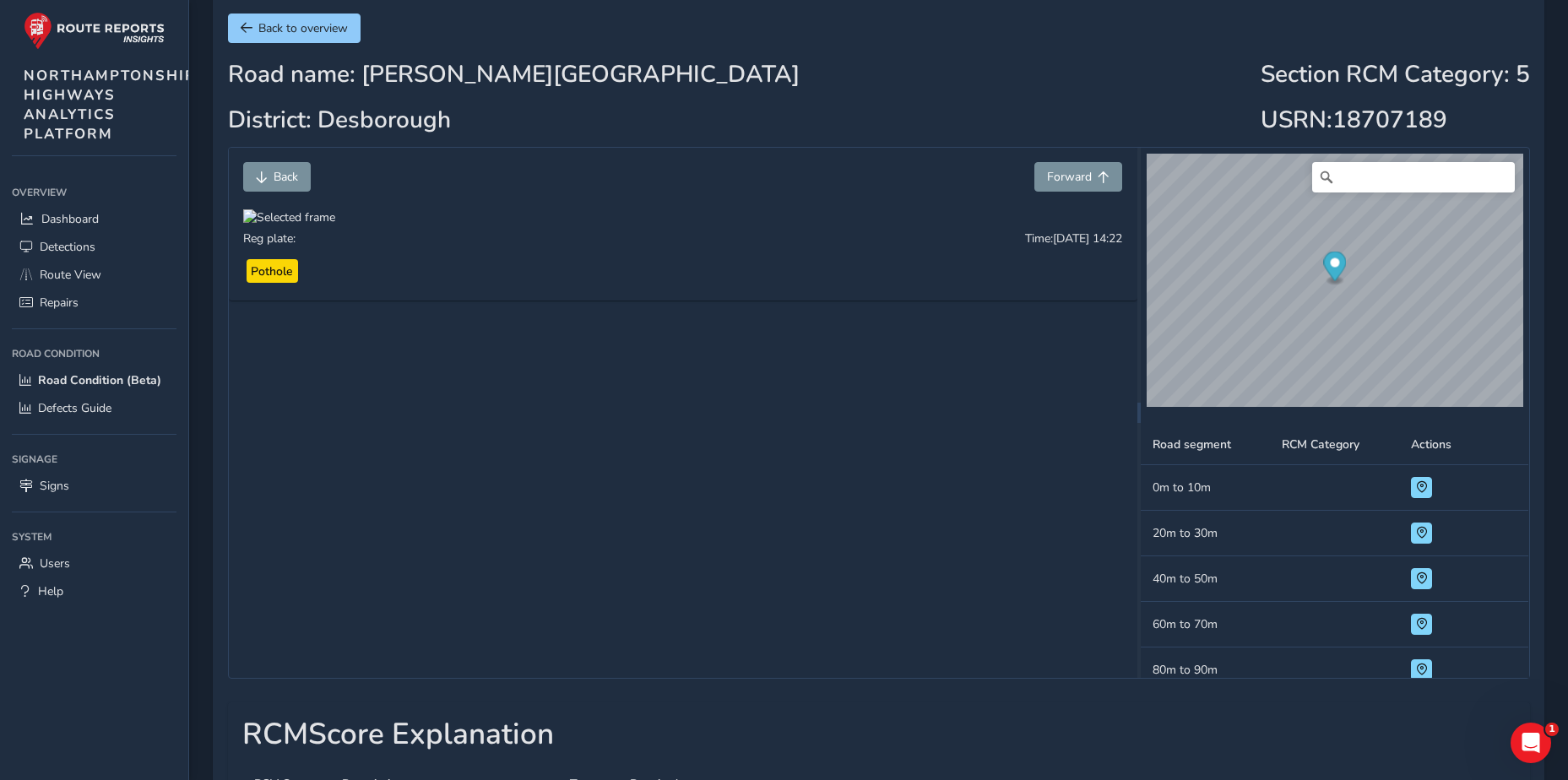
scroll to position [85, 0]
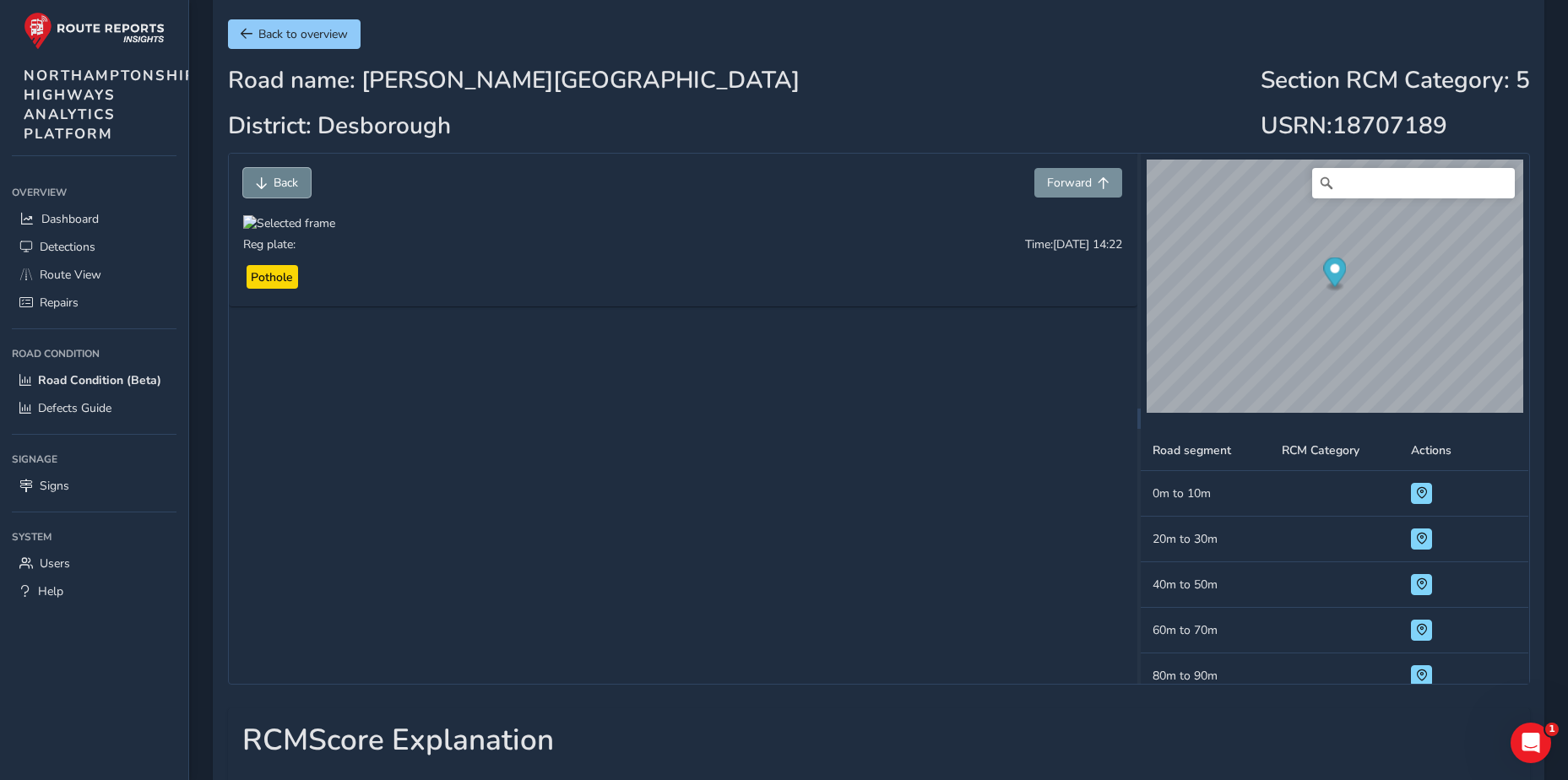
click at [263, 190] on button "Back" at bounding box center [276, 182] width 67 height 29
click at [1090, 184] on span "Forward" at bounding box center [1070, 182] width 45 height 16
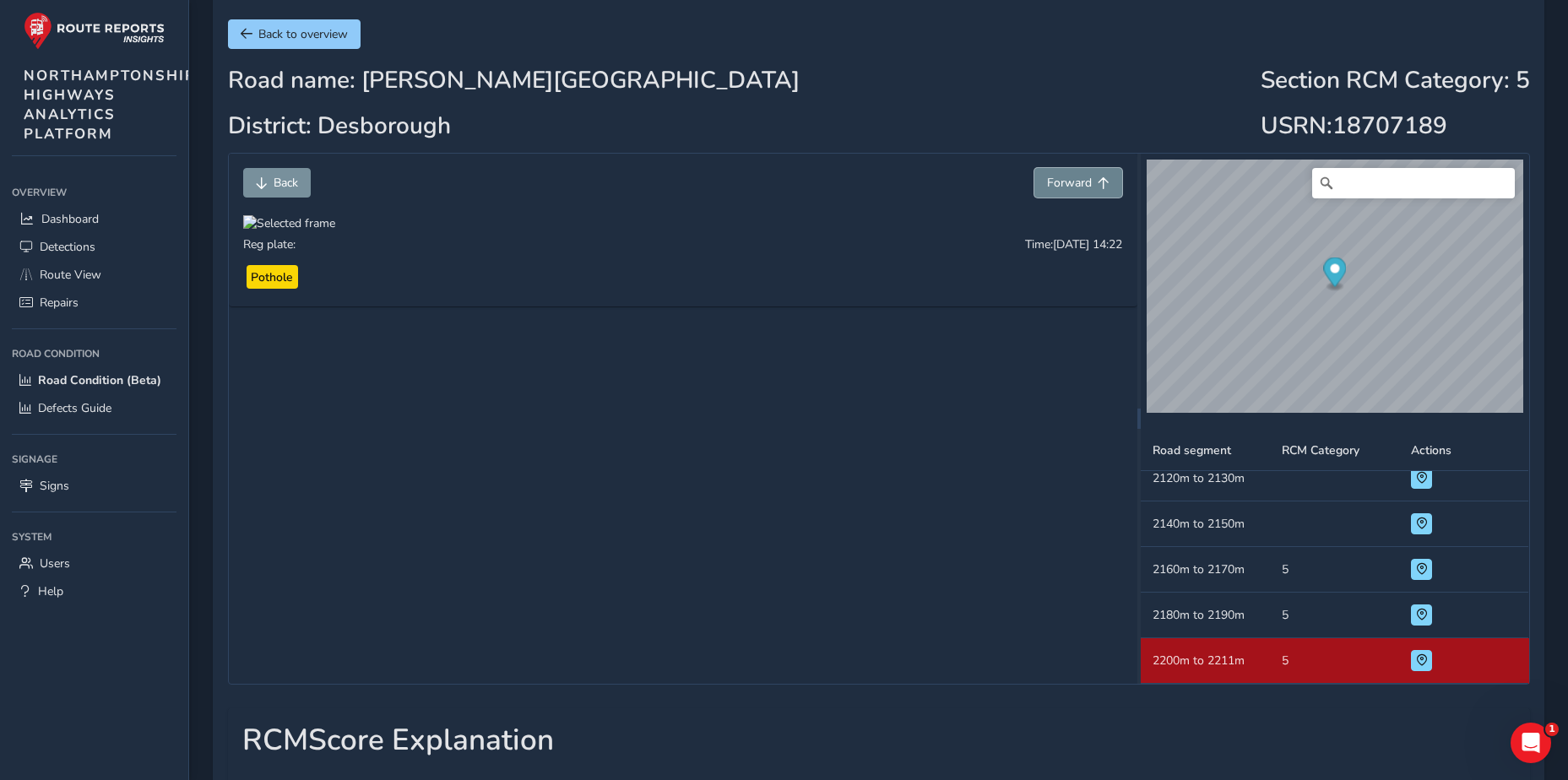
click at [1088, 187] on span "Forward" at bounding box center [1070, 182] width 45 height 16
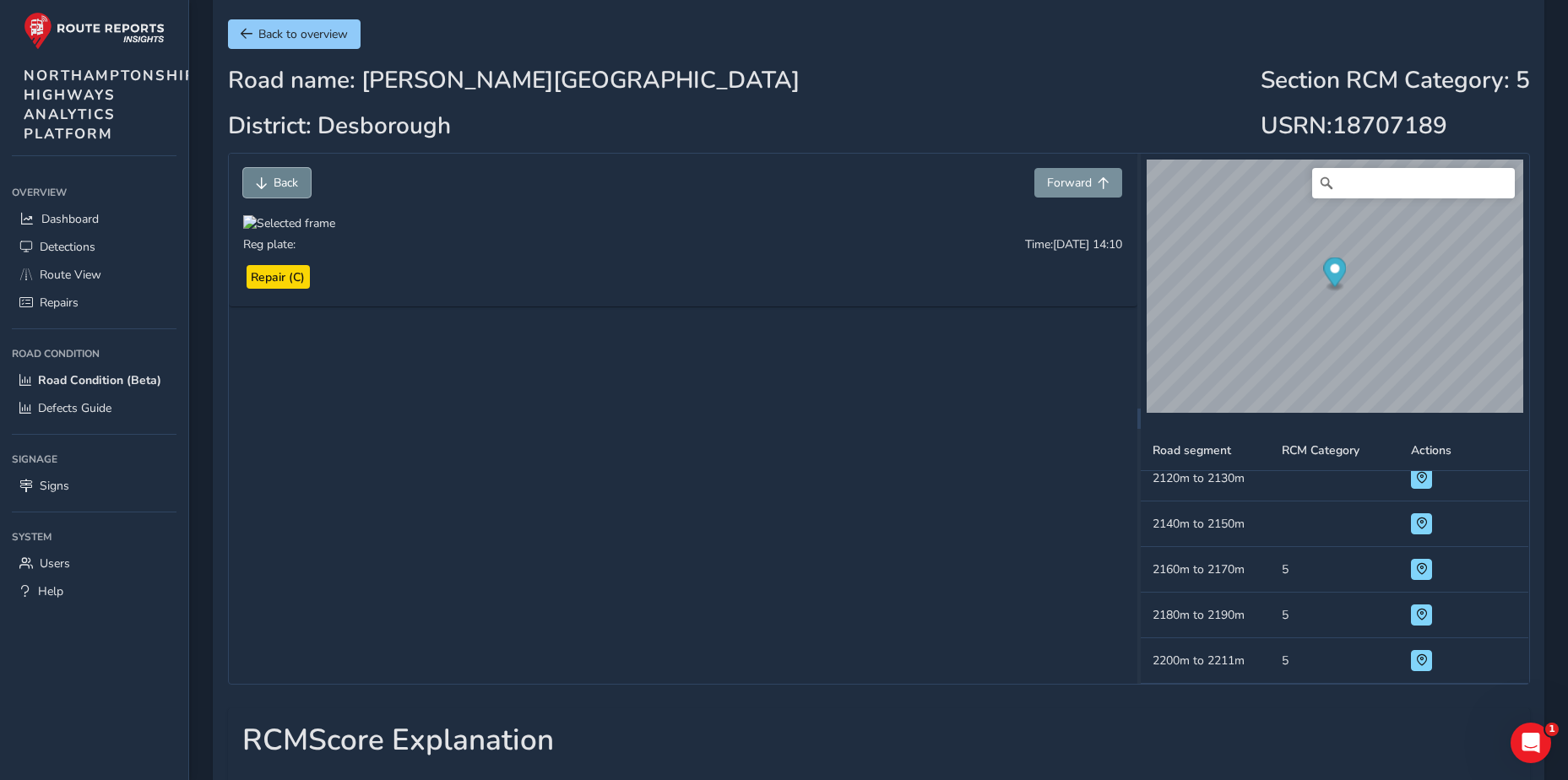
click at [282, 187] on span "Back" at bounding box center [286, 182] width 24 height 16
